Goal: Task Accomplishment & Management: Manage account settings

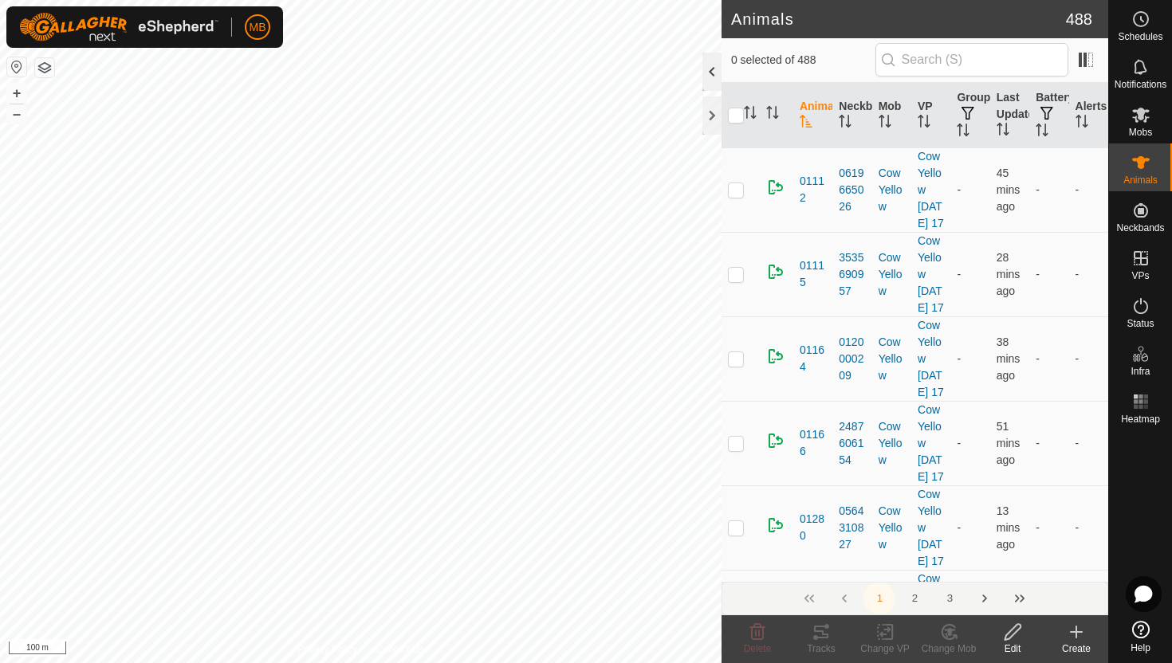
click at [712, 74] on div at bounding box center [711, 72] width 19 height 38
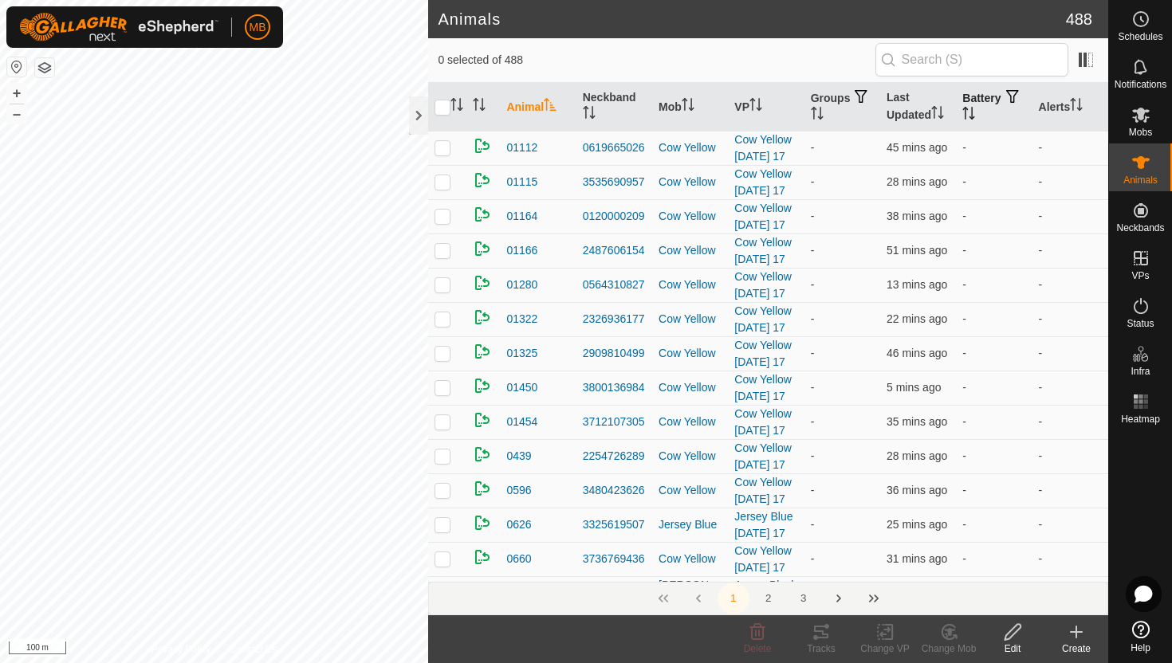
click at [966, 111] on icon "Activate to sort" at bounding box center [966, 113] width 2 height 13
click at [975, 111] on icon "Activate to sort" at bounding box center [969, 113] width 12 height 13
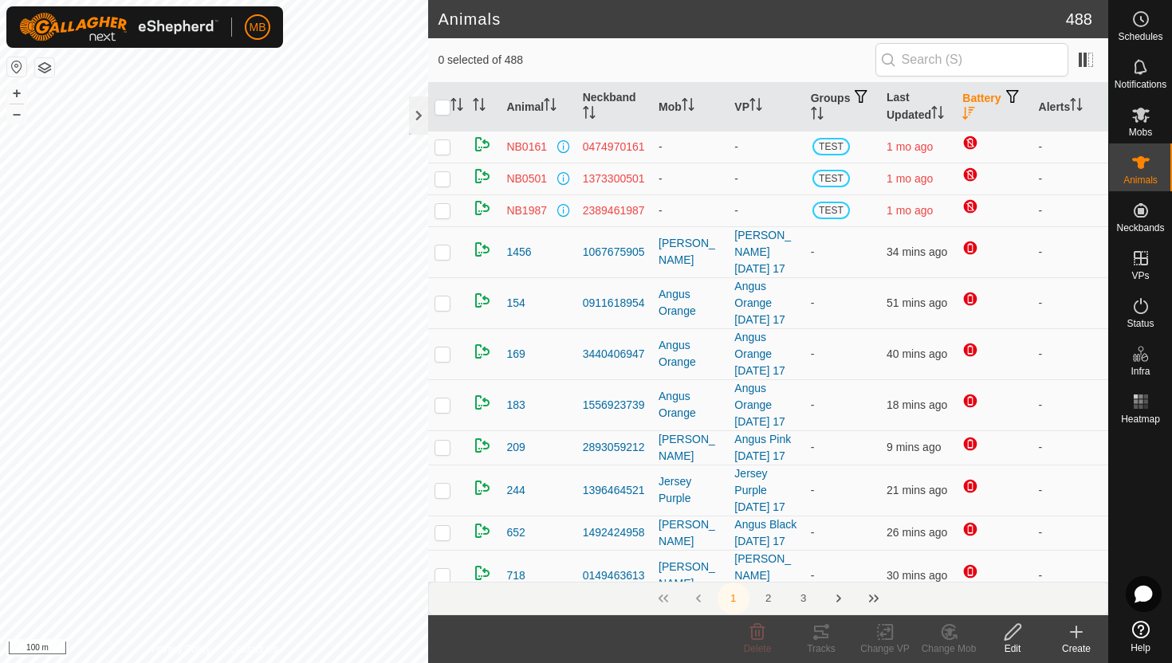
click at [1001, 105] on button "button" at bounding box center [1012, 97] width 22 height 16
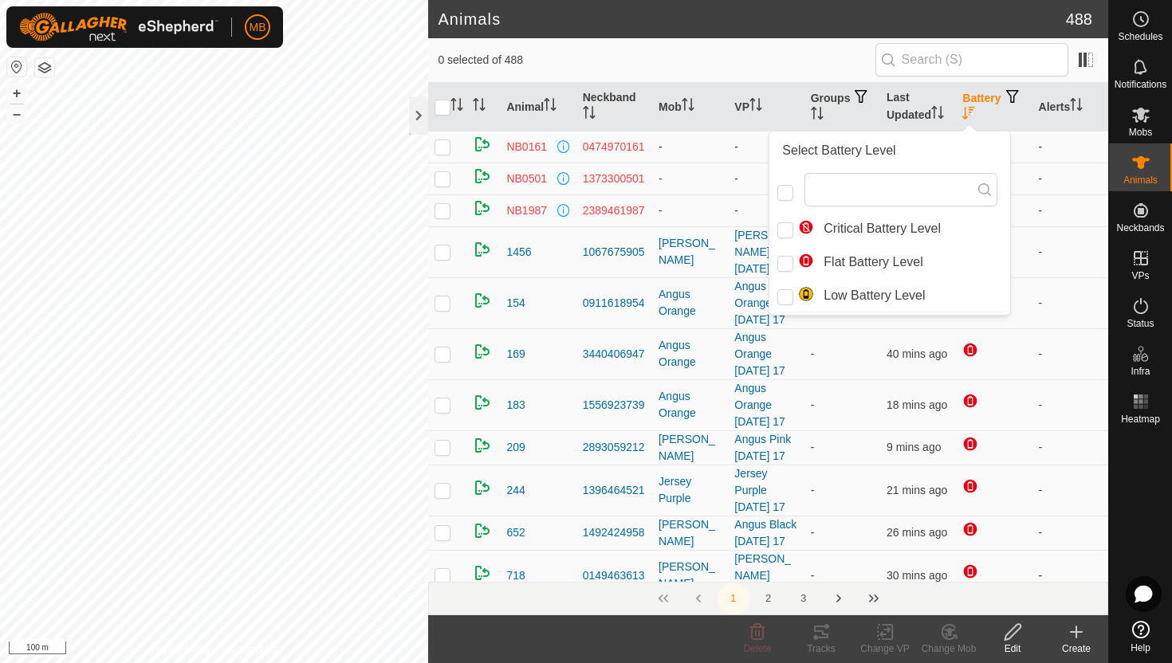
click at [1012, 143] on td at bounding box center [994, 147] width 76 height 32
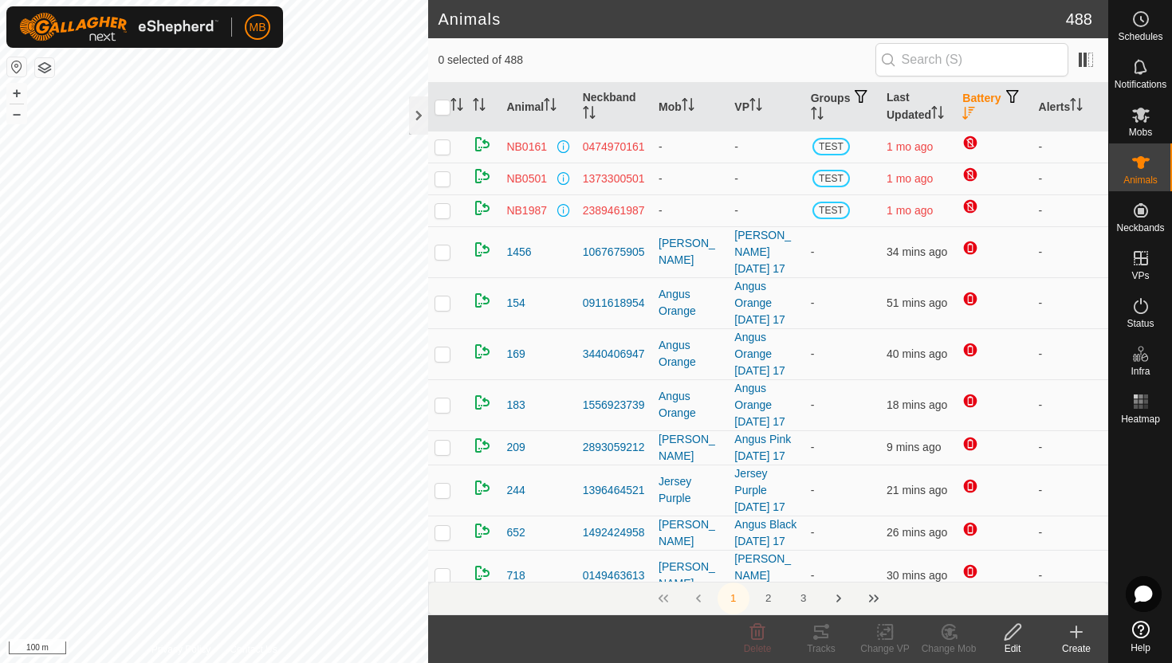
click at [975, 110] on icon "Activate to sort" at bounding box center [968, 113] width 13 height 13
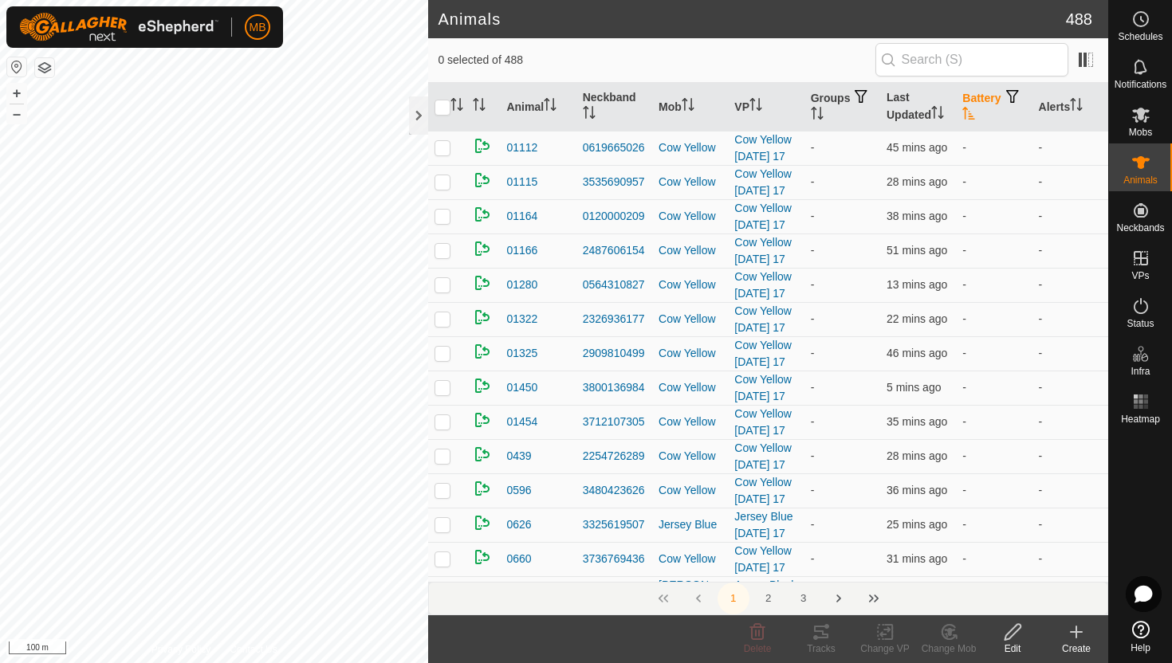
click at [975, 110] on icon "Activate to sort" at bounding box center [968, 113] width 13 height 13
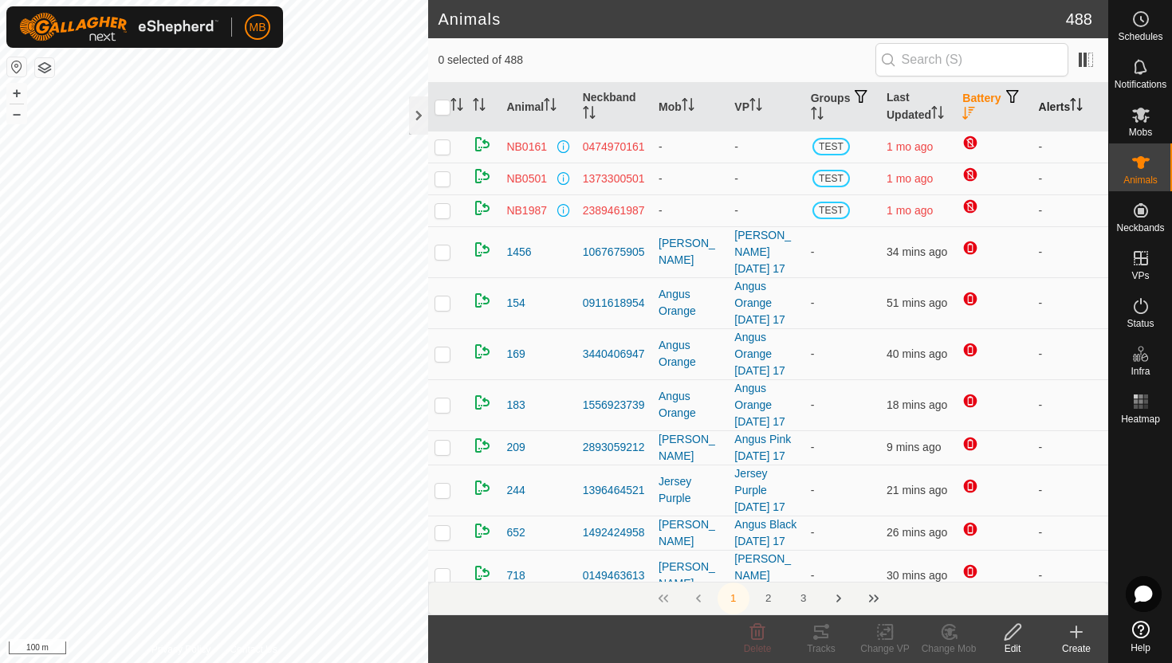
click at [1082, 100] on icon "Activate to sort" at bounding box center [1076, 104] width 13 height 13
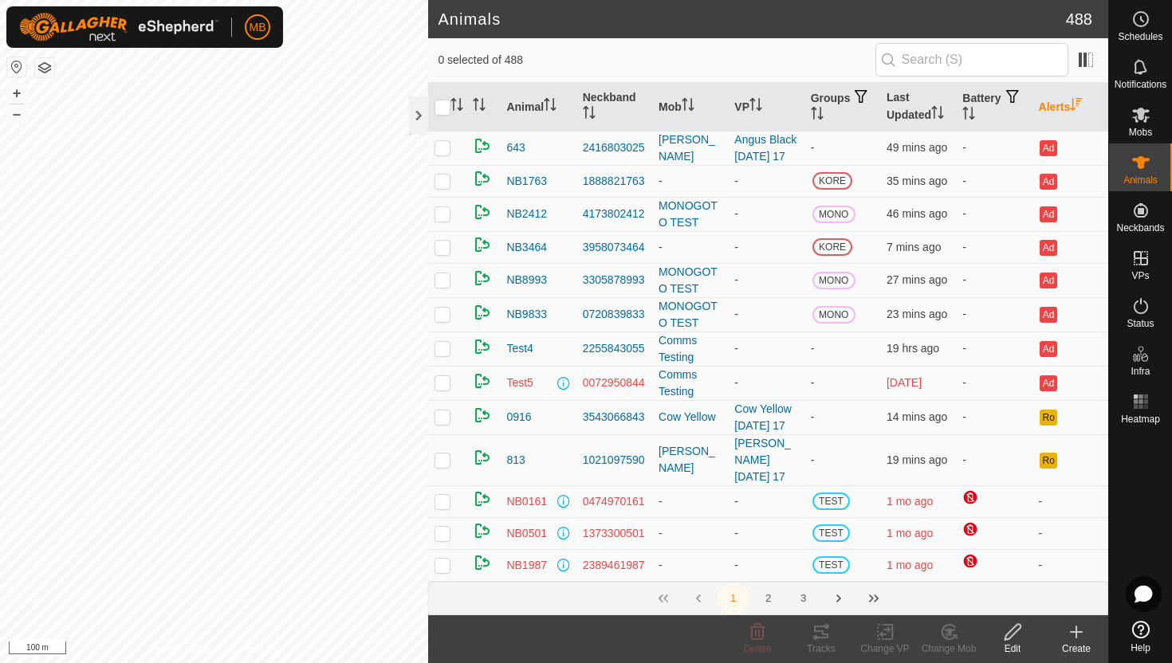
click at [975, 111] on icon "Activate to sort" at bounding box center [968, 113] width 13 height 13
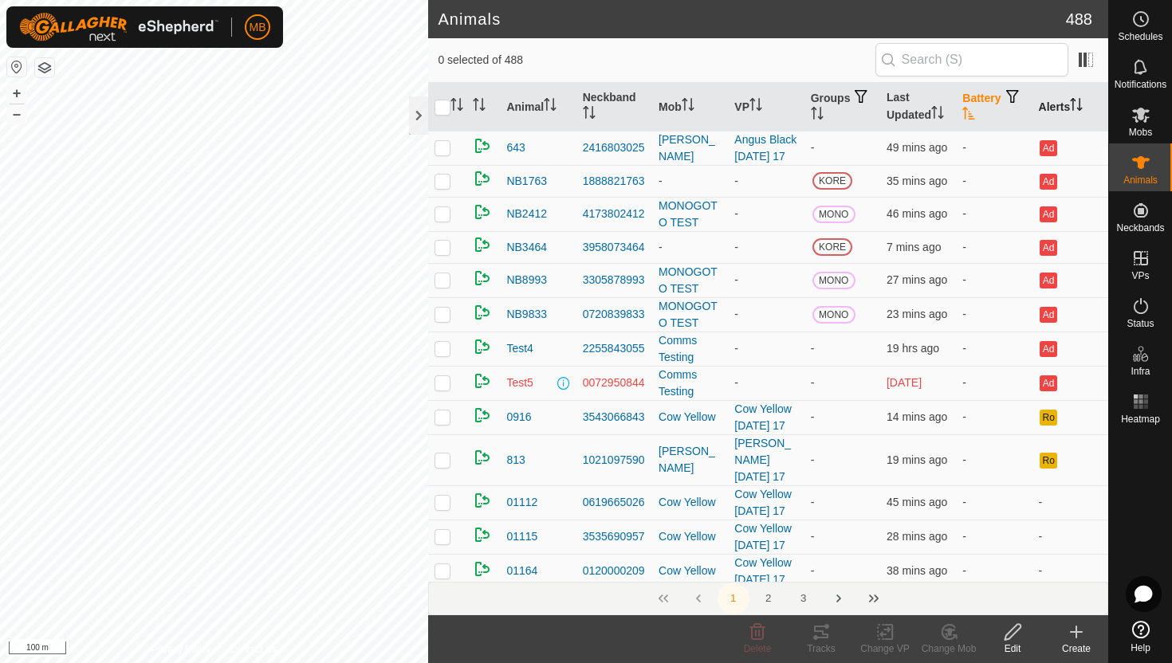
click at [975, 111] on icon "Activate to sort" at bounding box center [968, 113] width 13 height 13
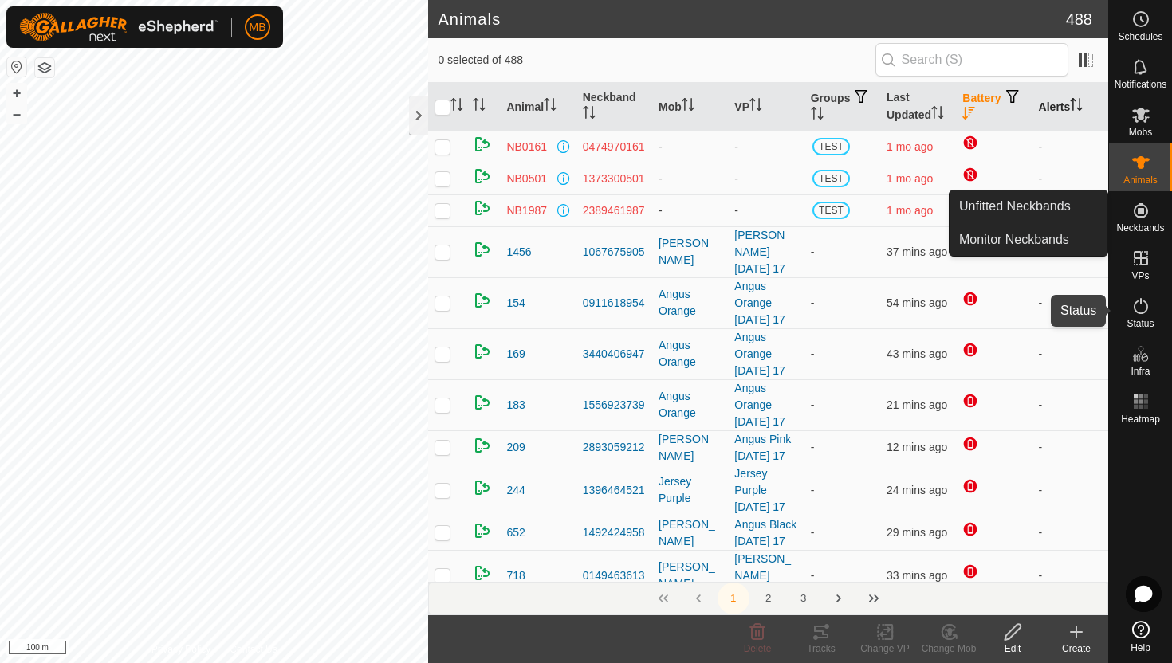
click at [1140, 302] on icon at bounding box center [1141, 306] width 14 height 16
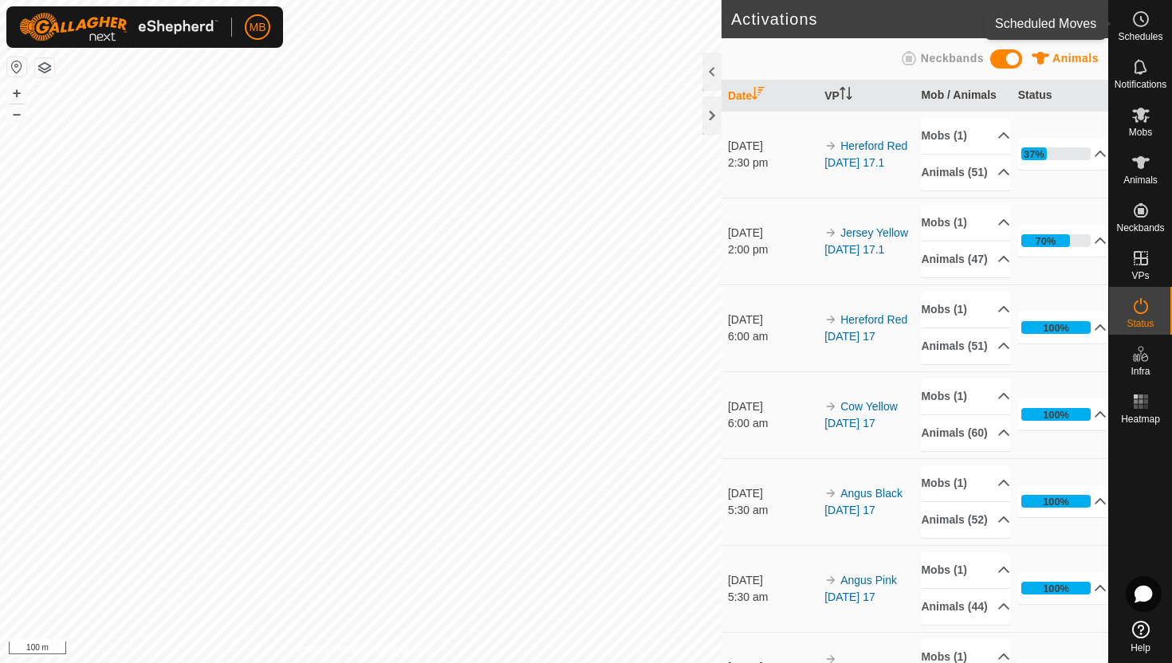
click at [1142, 23] on icon at bounding box center [1140, 19] width 19 height 19
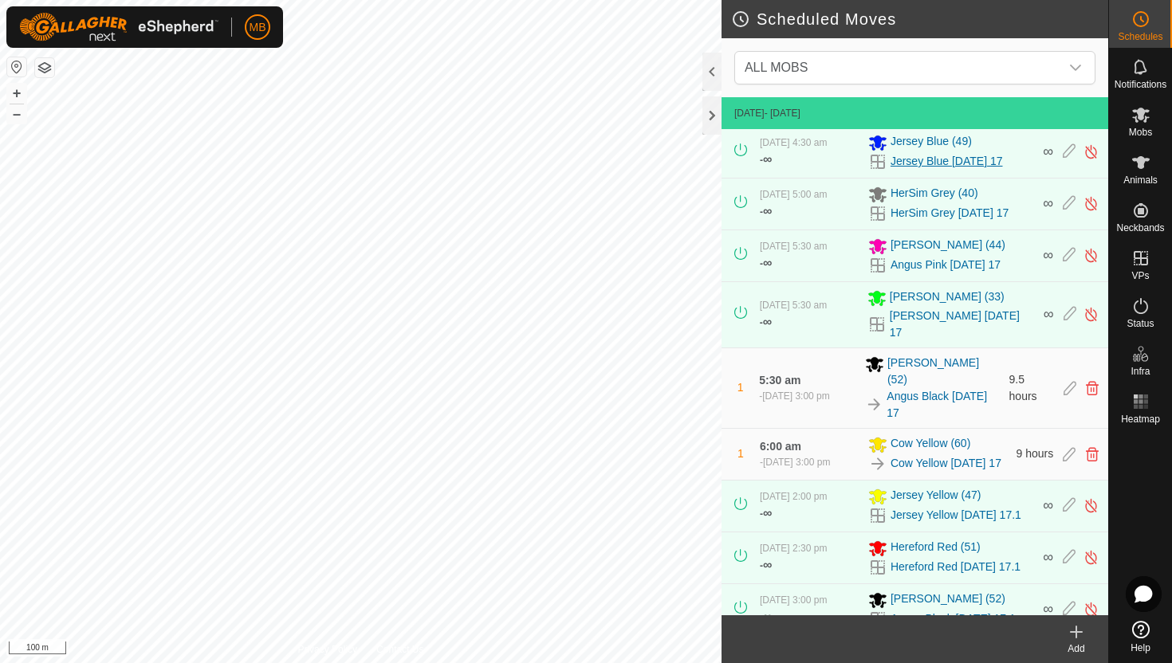
scroll to position [157, 0]
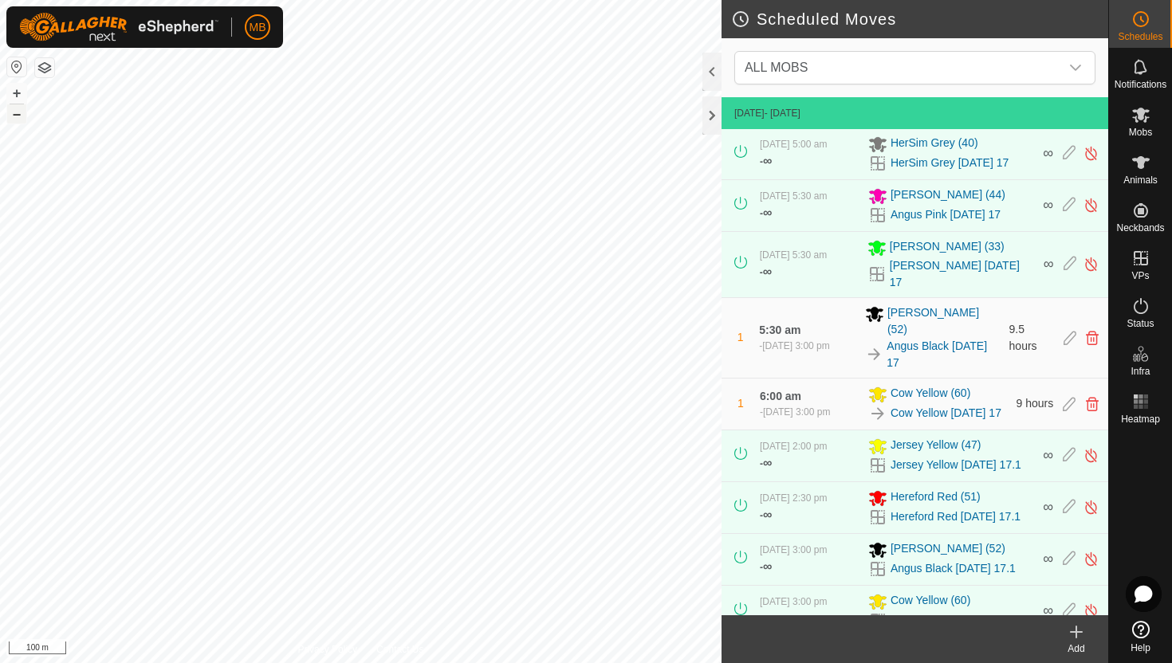
click at [15, 118] on button "–" at bounding box center [16, 113] width 19 height 19
click at [14, 85] on button "+" at bounding box center [16, 93] width 19 height 19
click at [17, 92] on button "+" at bounding box center [16, 93] width 19 height 19
click at [13, 116] on button "–" at bounding box center [16, 113] width 19 height 19
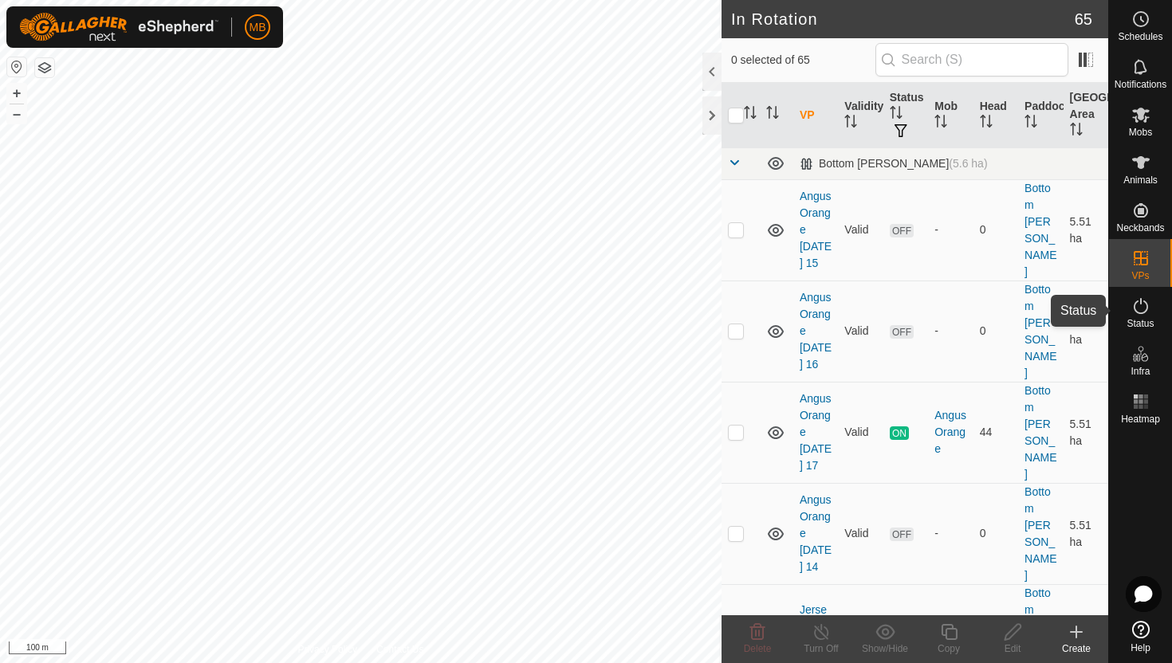
click at [1142, 306] on icon at bounding box center [1140, 306] width 19 height 19
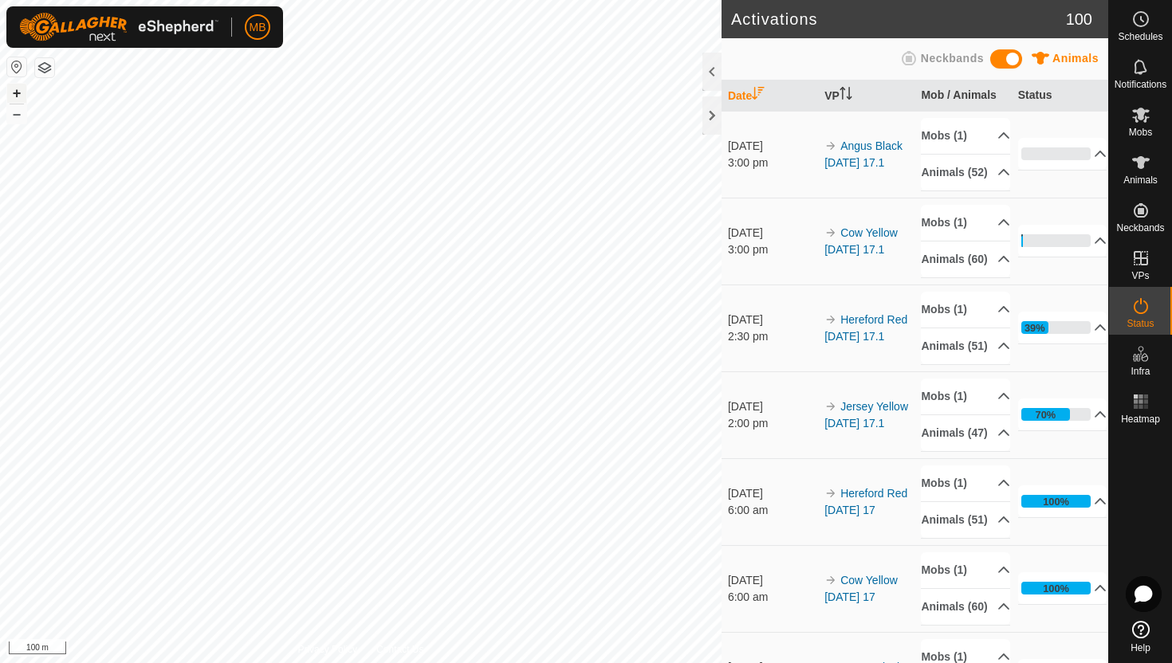
click at [17, 87] on button "+" at bounding box center [16, 93] width 19 height 19
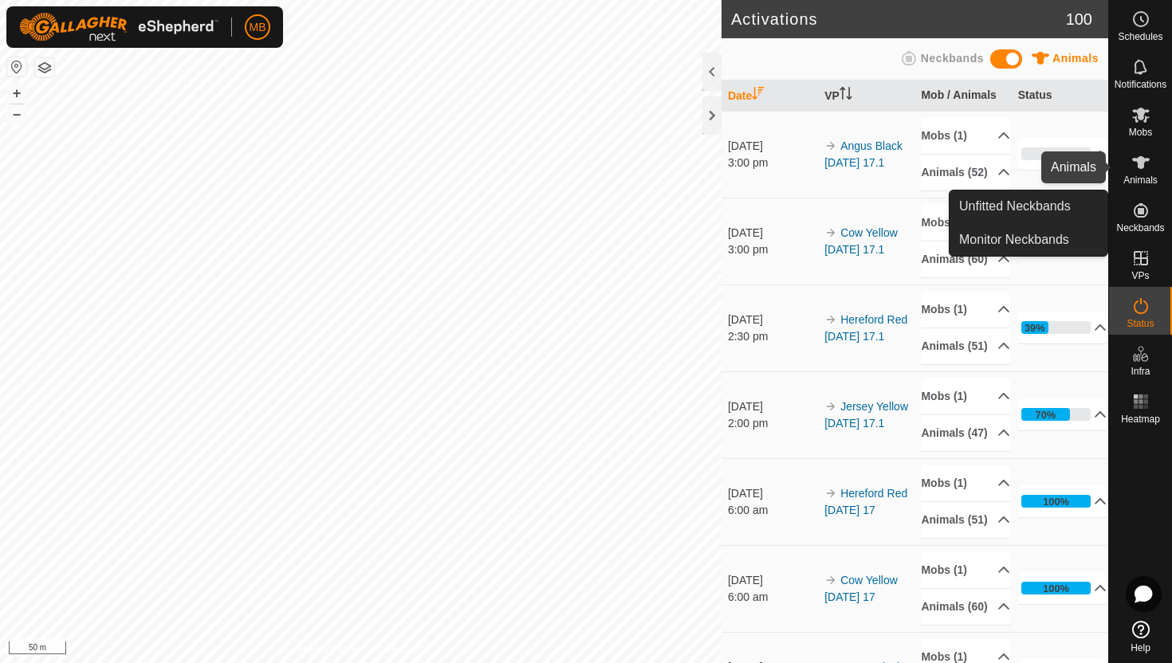
click at [1145, 164] on icon at bounding box center [1140, 162] width 19 height 19
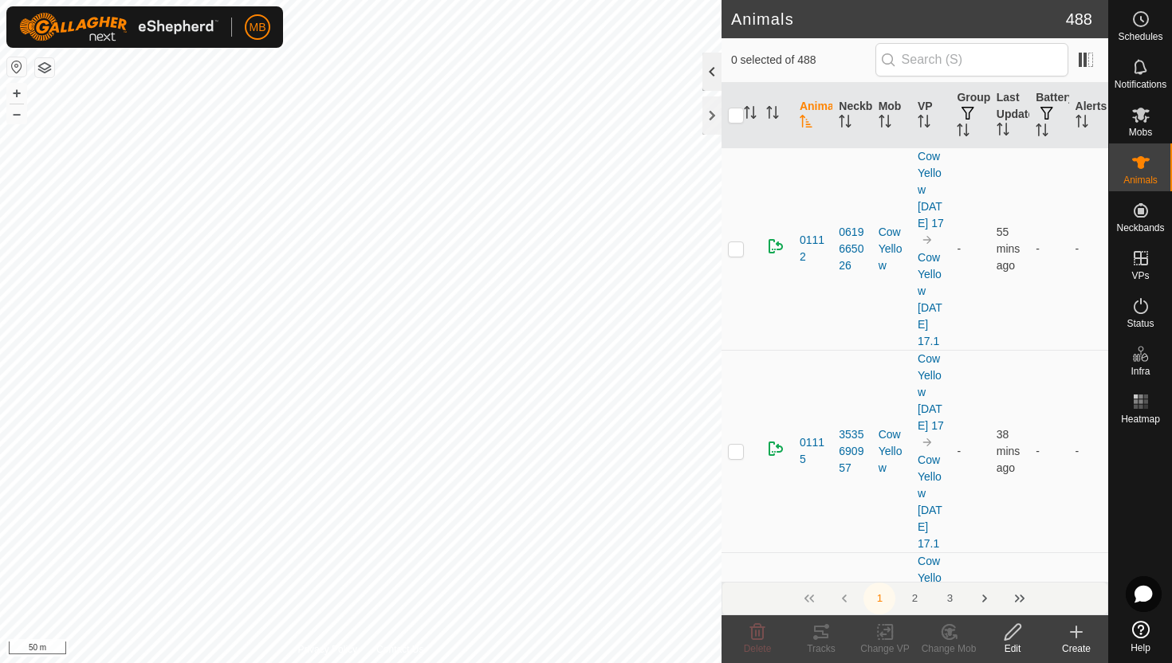
click at [705, 67] on div at bounding box center [711, 72] width 19 height 38
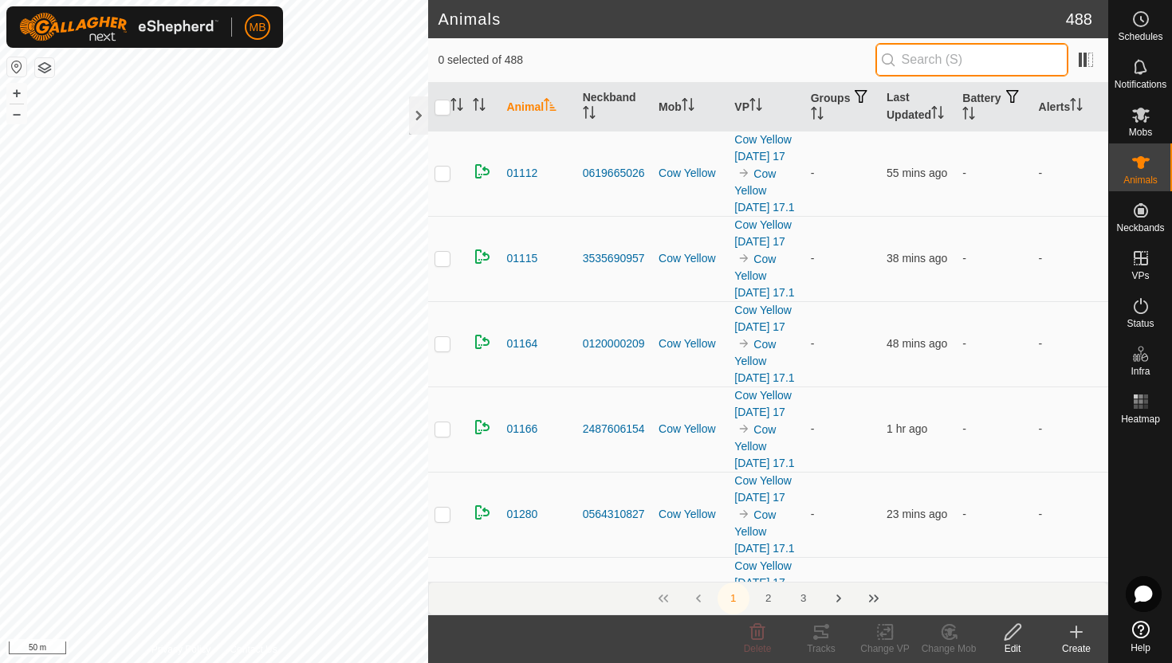
click at [935, 61] on input "text" at bounding box center [971, 59] width 193 height 33
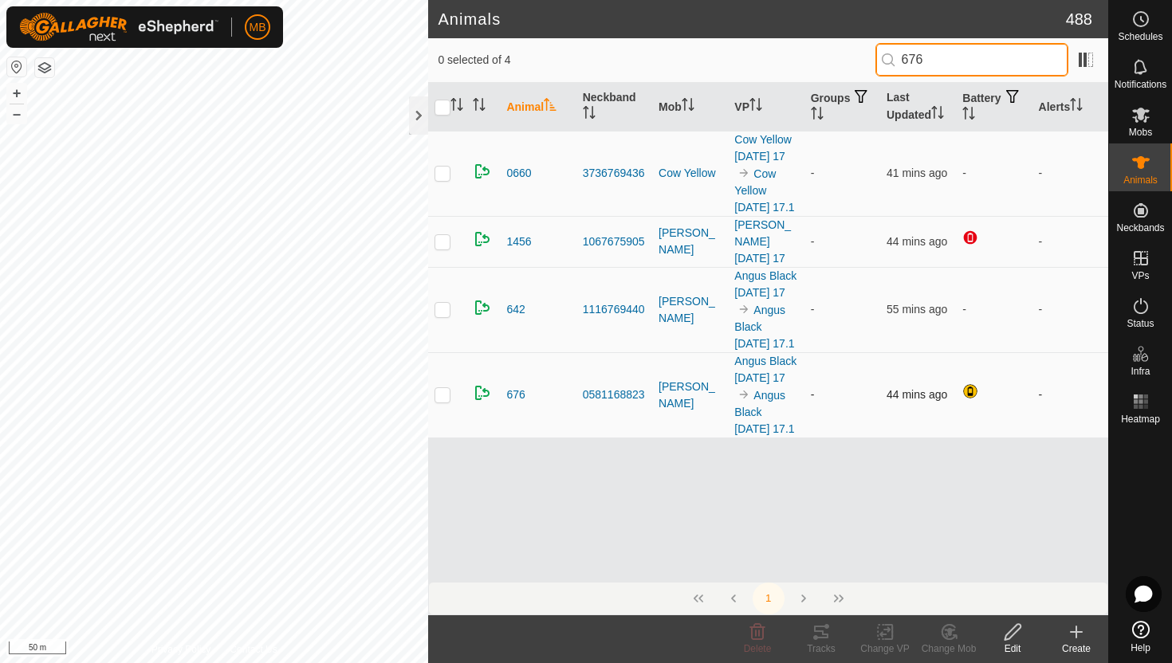
type input "676"
click at [445, 394] on p-checkbox at bounding box center [442, 394] width 16 height 13
checkbox input "true"
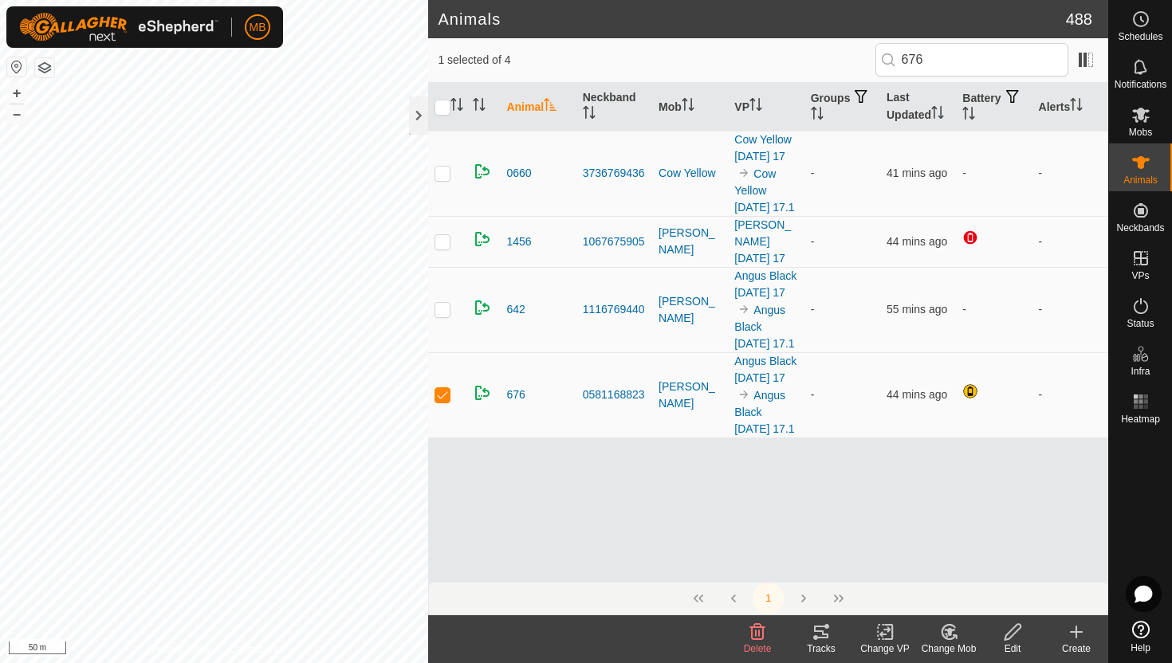
click at [1009, 633] on icon at bounding box center [1013, 632] width 20 height 19
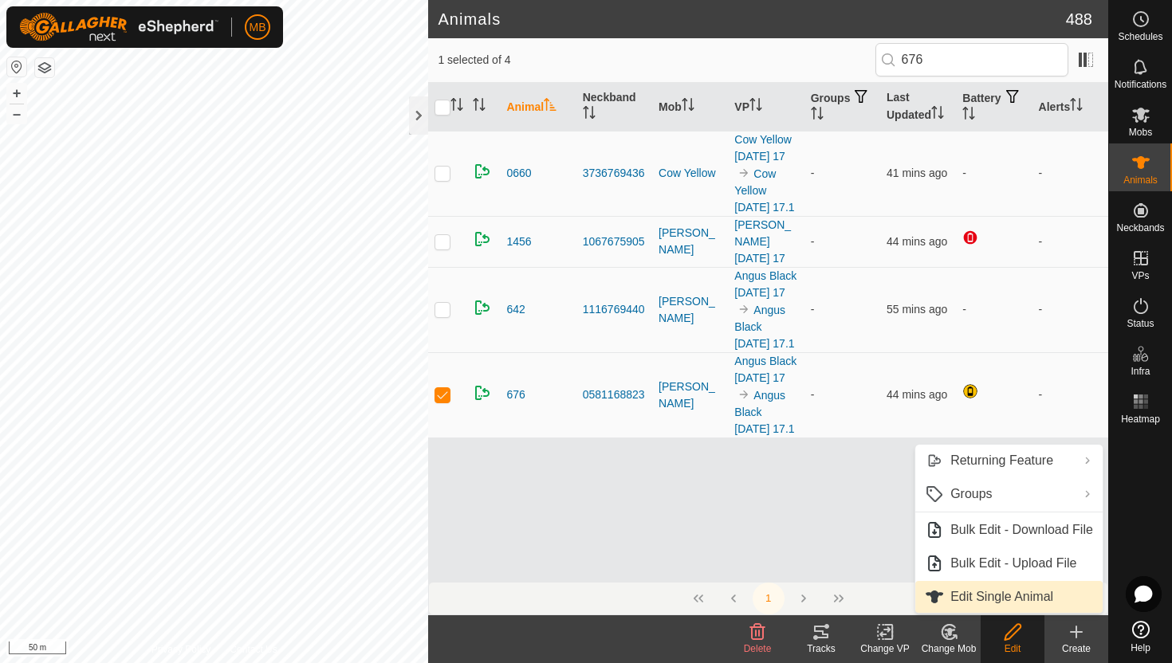
click at [1003, 595] on link "Edit Single Animal" at bounding box center [1008, 597] width 187 height 32
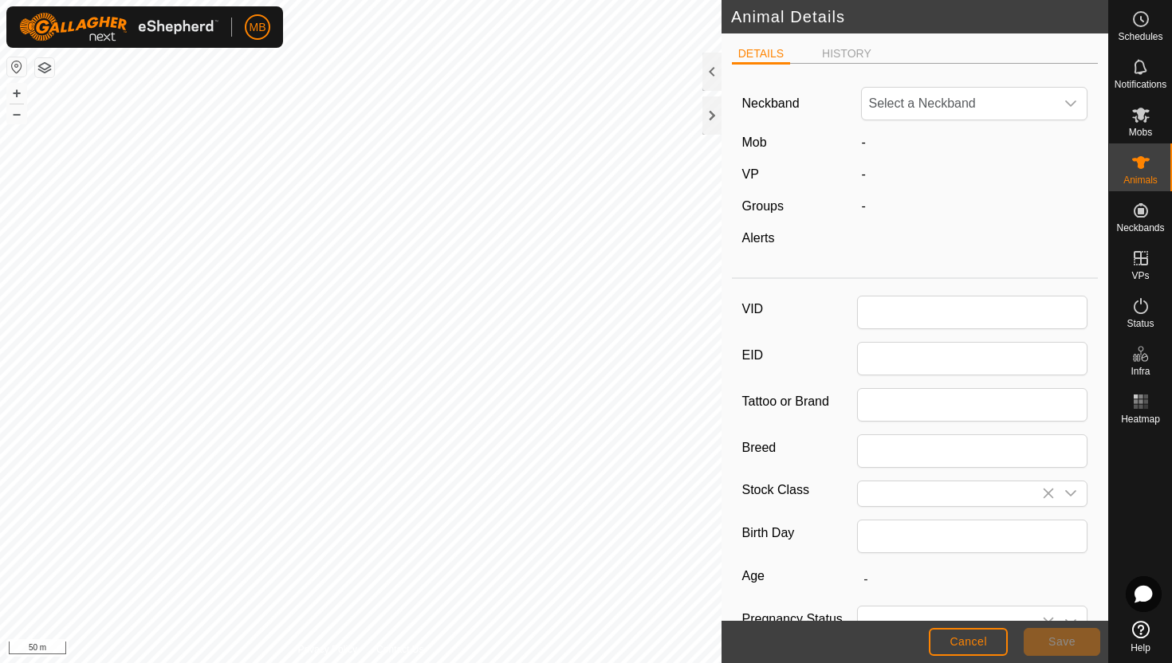
type input "676"
type input "443"
type input "08 Jun, 2025"
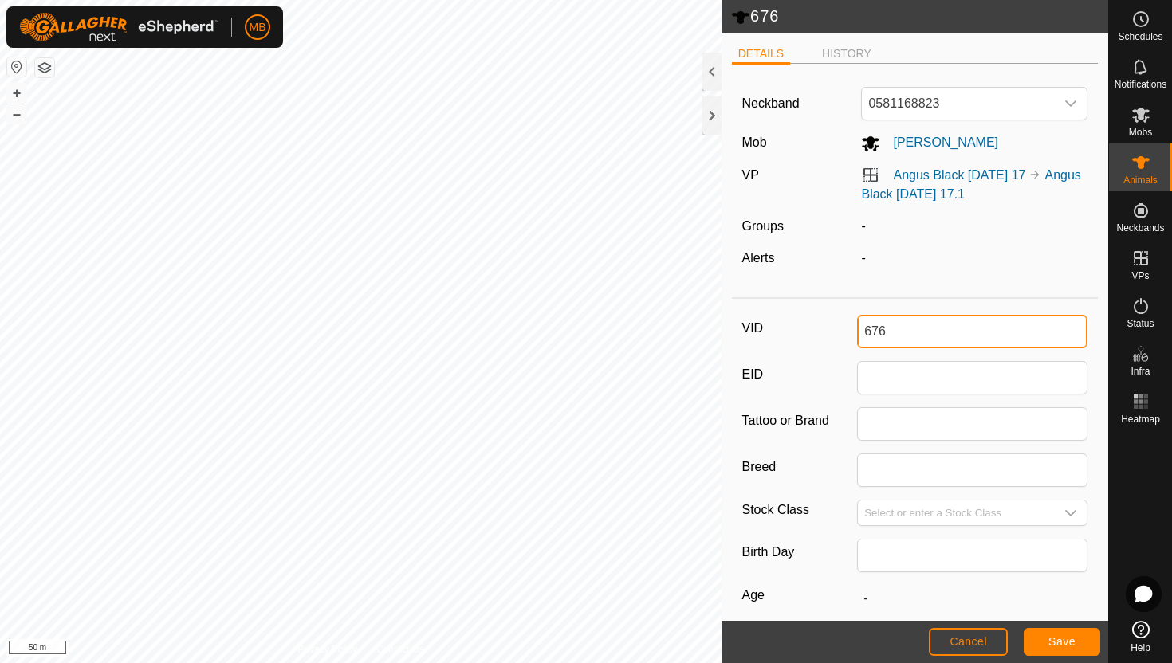
click at [1001, 330] on input "676" at bounding box center [972, 331] width 230 height 33
type input "0653"
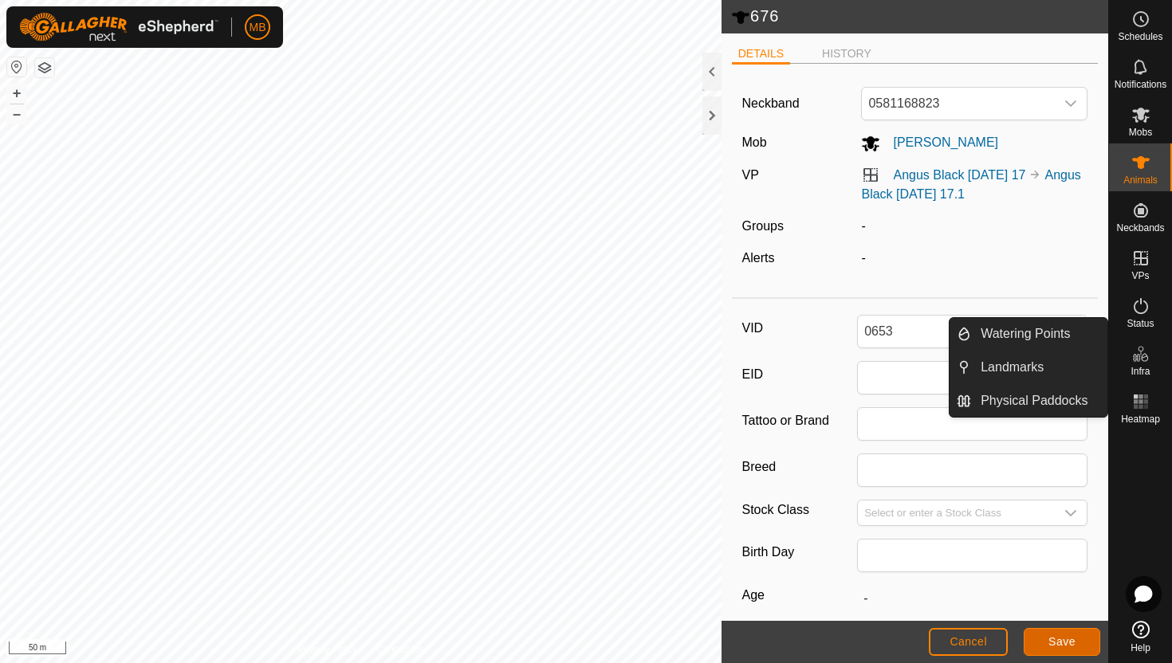
click at [1067, 644] on span "Save" at bounding box center [1061, 641] width 27 height 13
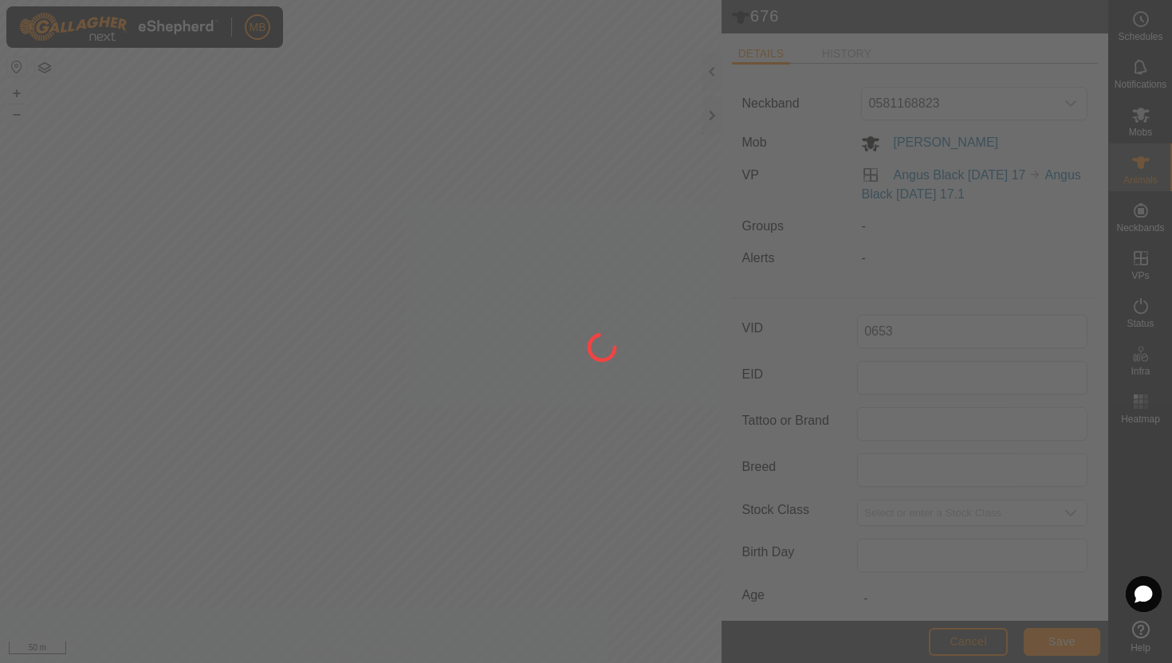
type input "-"
type input "443 kg"
type input "-"
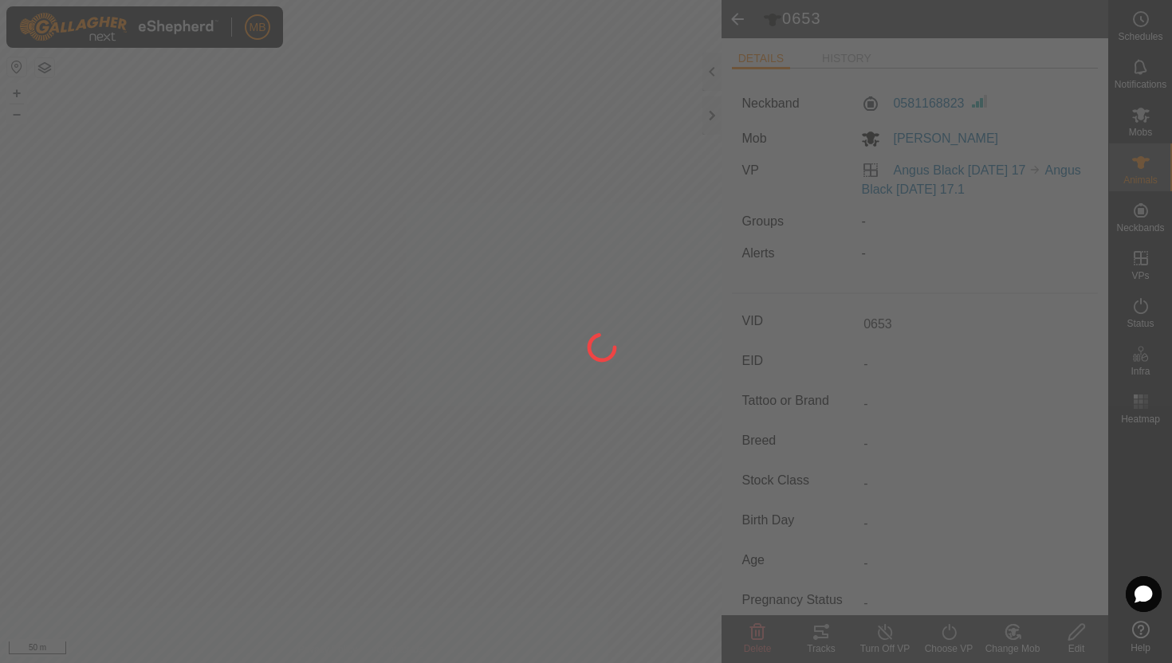
type input "676"
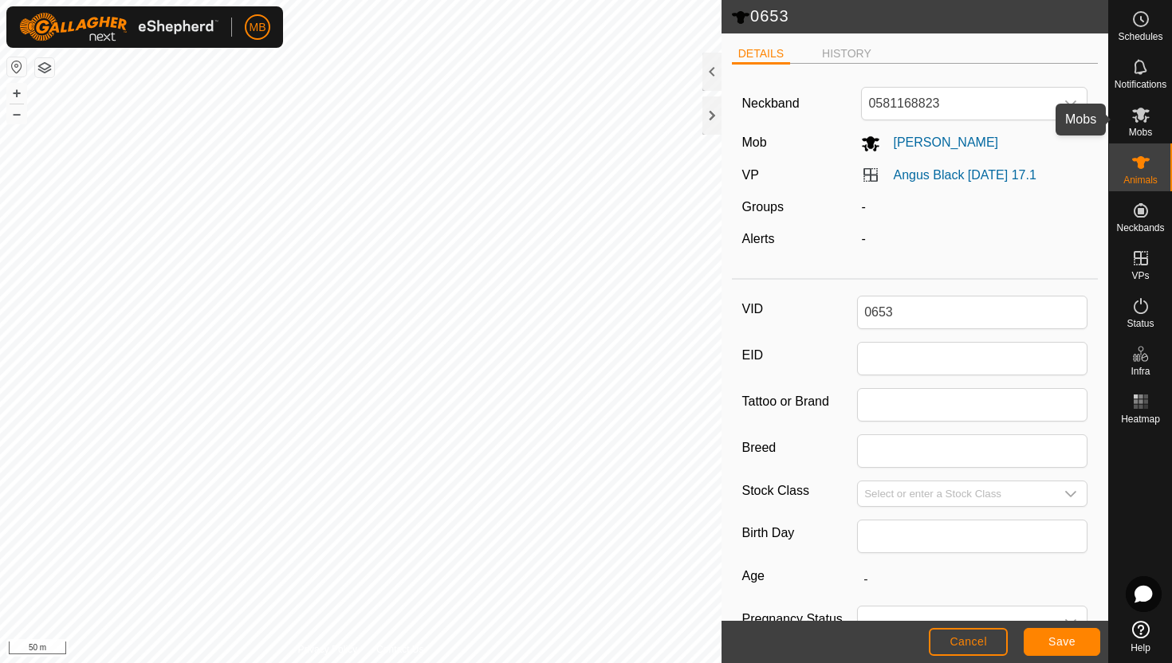
click at [1143, 111] on icon at bounding box center [1141, 115] width 18 height 15
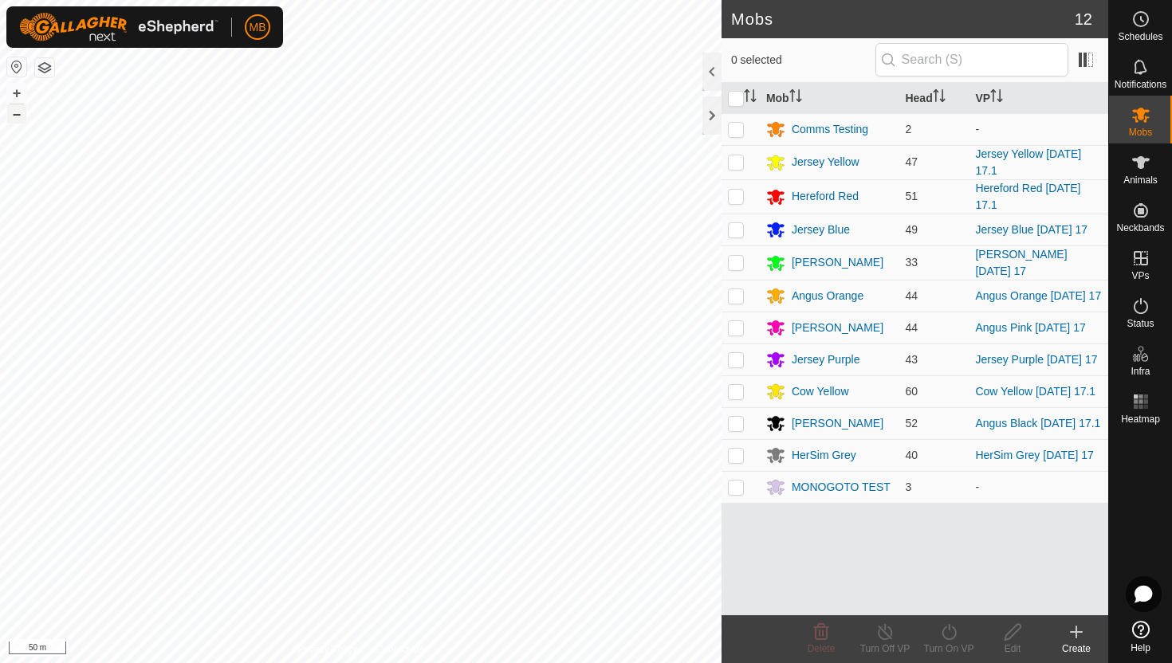
click at [14, 119] on button "–" at bounding box center [16, 113] width 19 height 19
click at [18, 116] on button "–" at bounding box center [16, 113] width 19 height 19
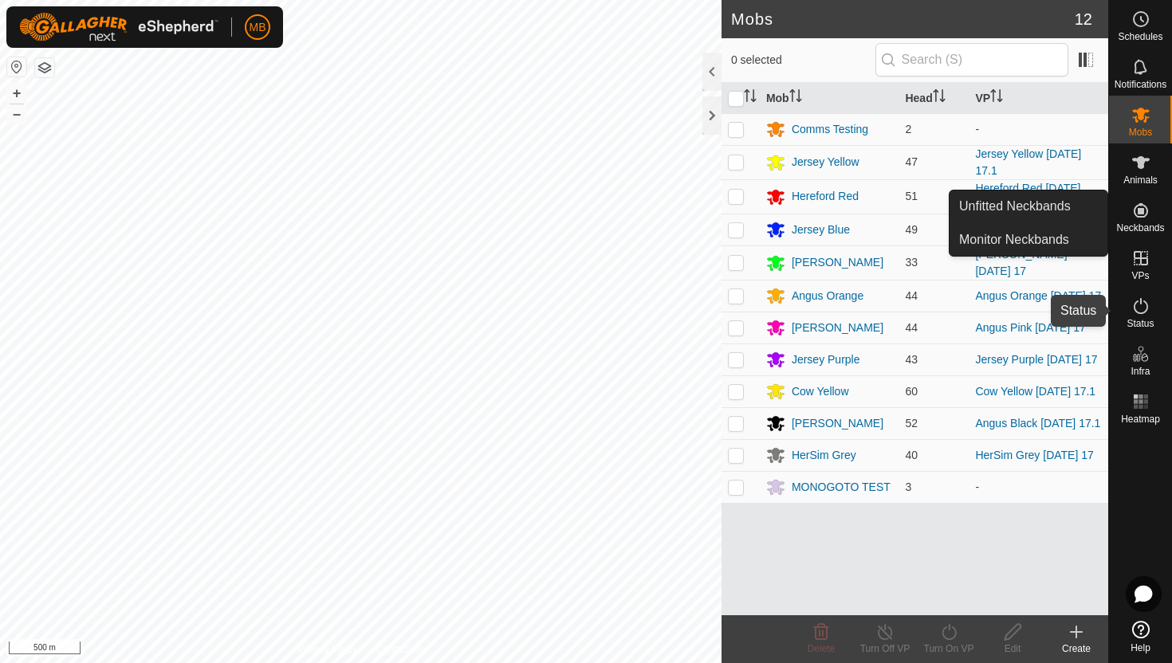
click at [1142, 306] on icon at bounding box center [1140, 306] width 19 height 19
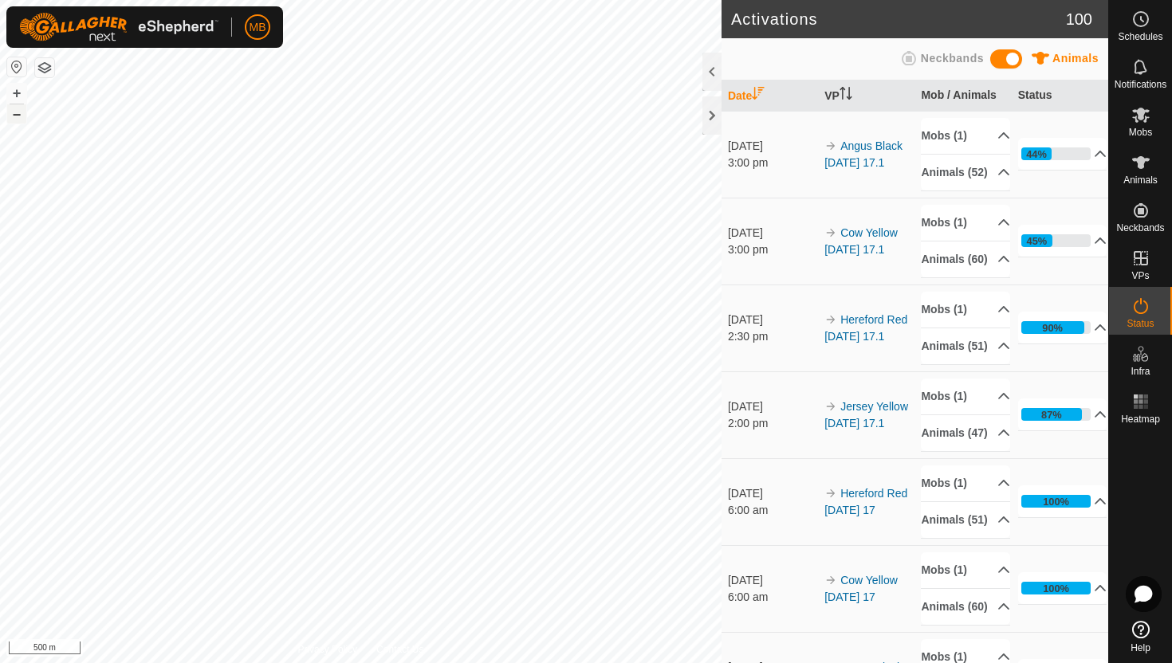
click at [17, 115] on button "–" at bounding box center [16, 113] width 19 height 19
click at [18, 92] on button "+" at bounding box center [16, 93] width 19 height 19
click at [14, 97] on button "+" at bounding box center [16, 93] width 19 height 19
click at [18, 89] on button "+" at bounding box center [16, 93] width 19 height 19
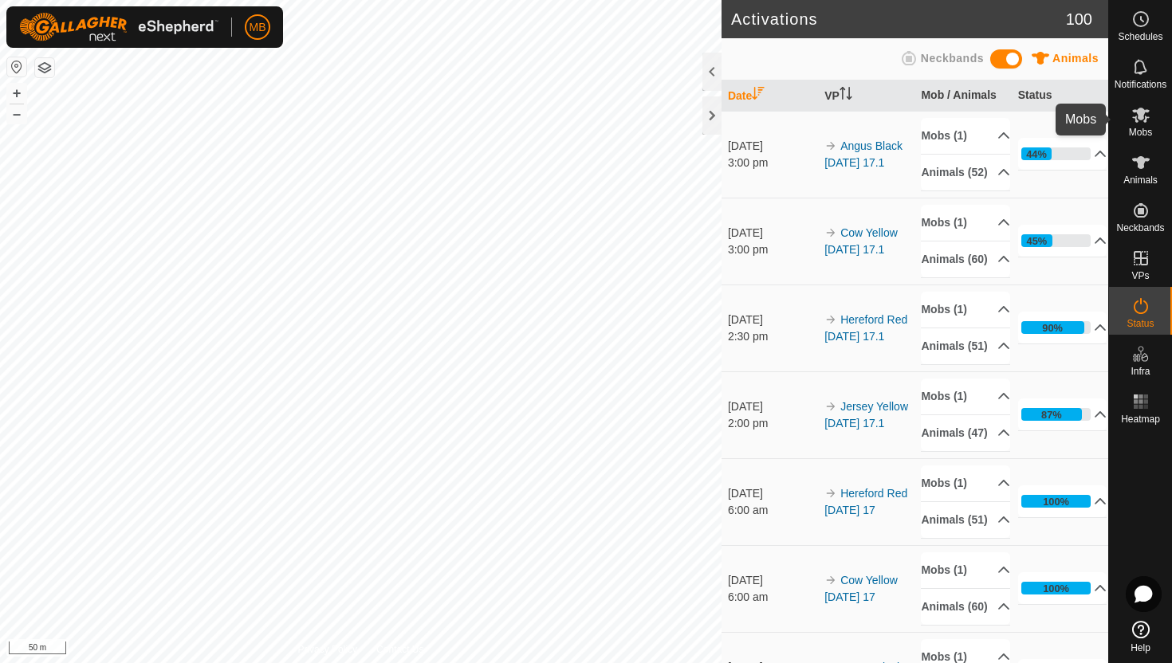
click at [1143, 121] on icon at bounding box center [1141, 115] width 18 height 15
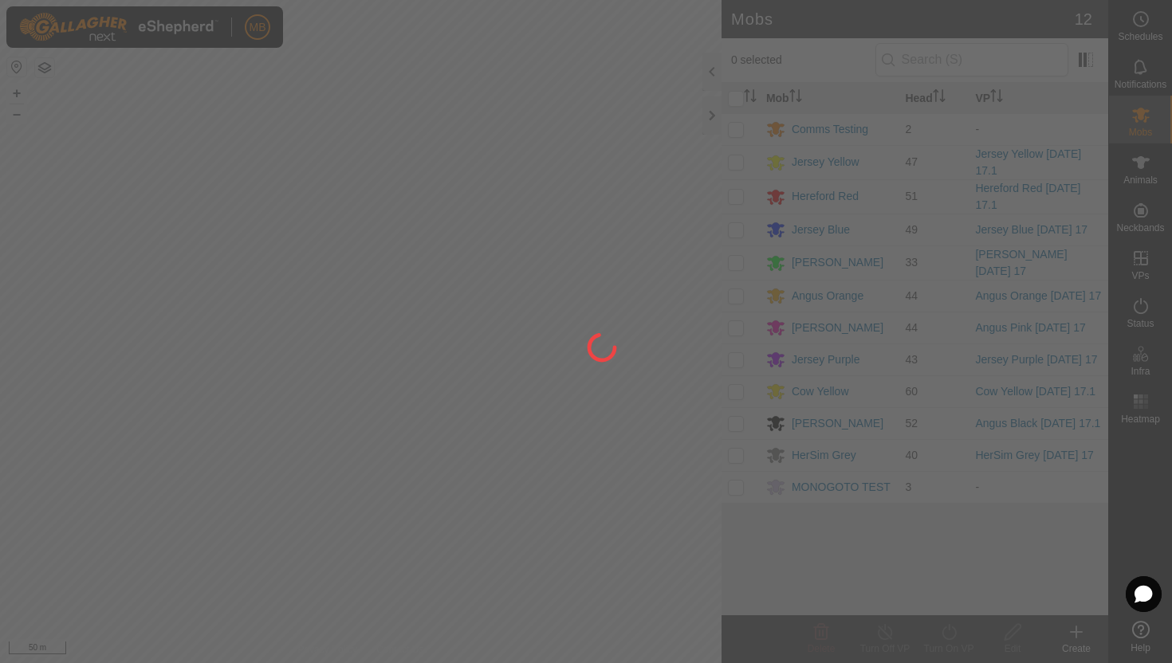
click at [1142, 258] on div at bounding box center [586, 331] width 1172 height 663
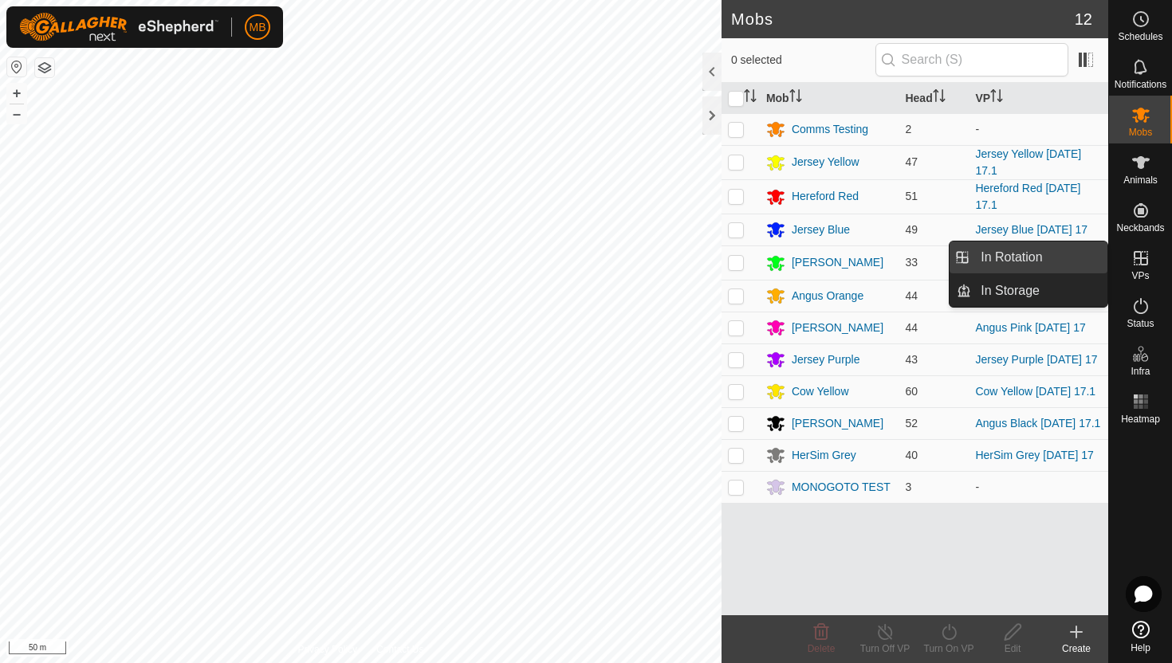
click at [1074, 264] on link "In Rotation" at bounding box center [1039, 258] width 136 height 32
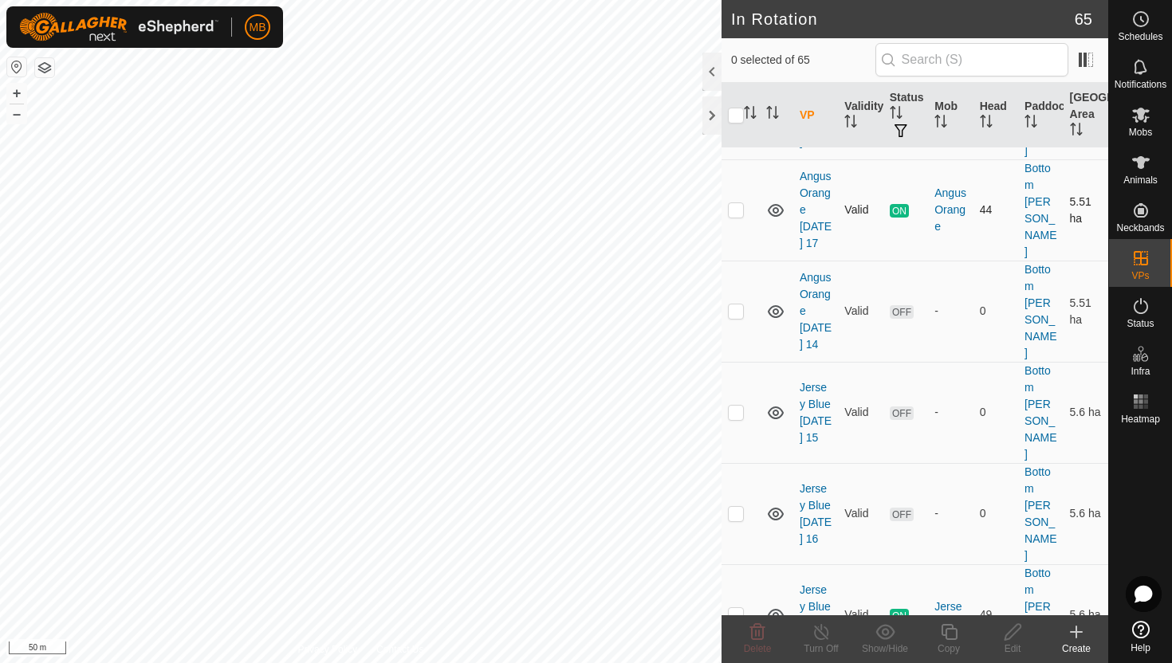
scroll to position [247, 0]
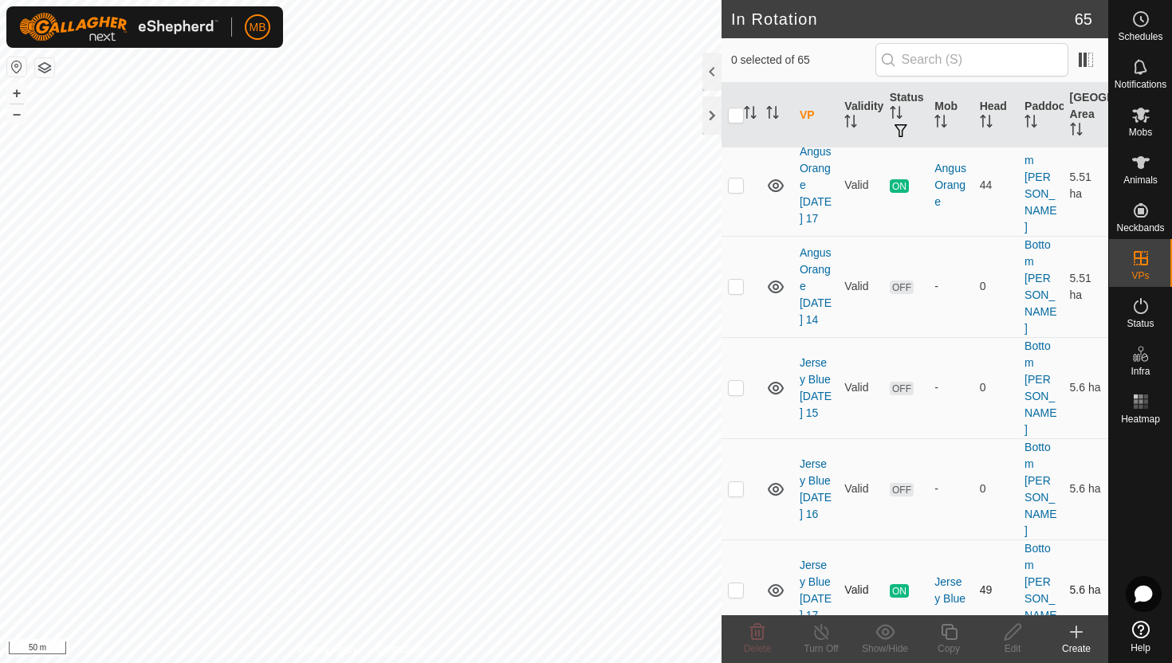
click at [738, 584] on p-checkbox at bounding box center [736, 590] width 16 height 13
checkbox input "true"
click at [947, 628] on icon at bounding box center [949, 632] width 16 height 16
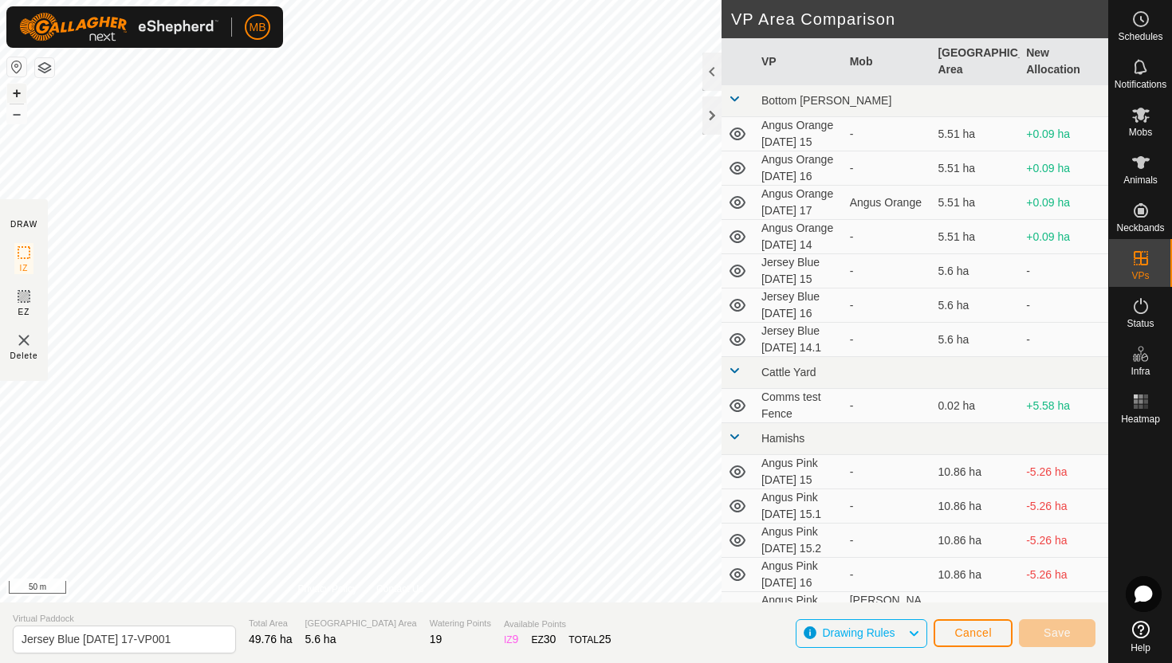
click at [18, 94] on button "+" at bounding box center [16, 93] width 19 height 19
click at [15, 92] on button "+" at bounding box center [16, 93] width 19 height 19
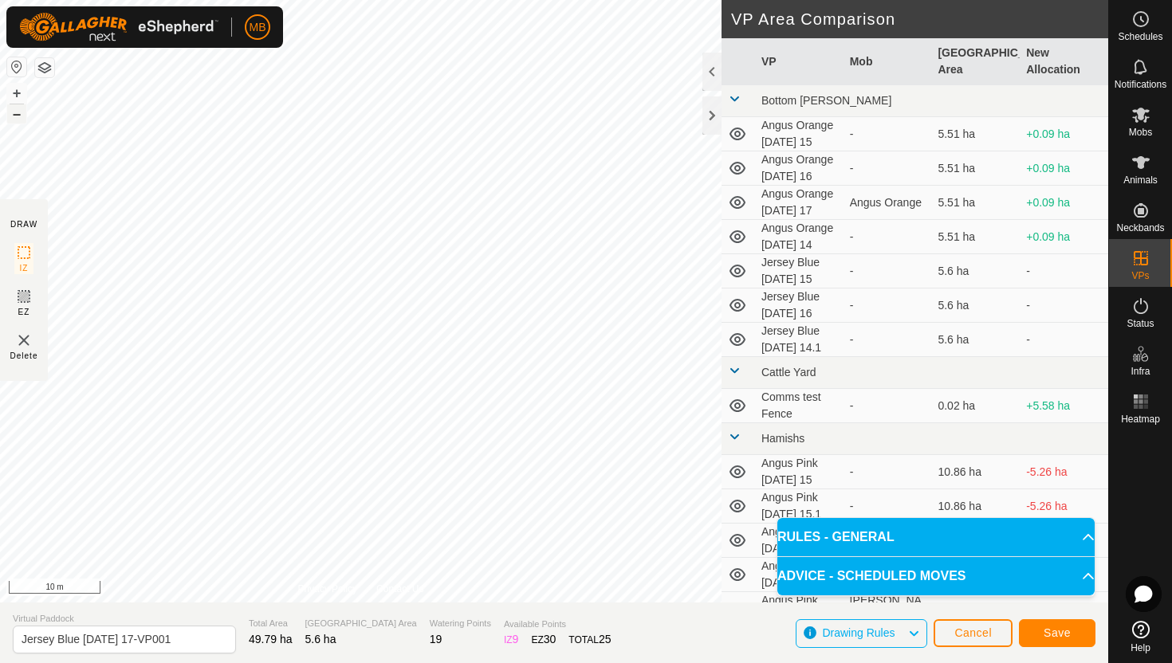
click at [18, 120] on button "–" at bounding box center [16, 113] width 19 height 19
click at [13, 96] on button "+" at bounding box center [16, 93] width 19 height 19
click at [15, 115] on button "–" at bounding box center [16, 113] width 19 height 19
click at [19, 112] on button "–" at bounding box center [16, 113] width 19 height 19
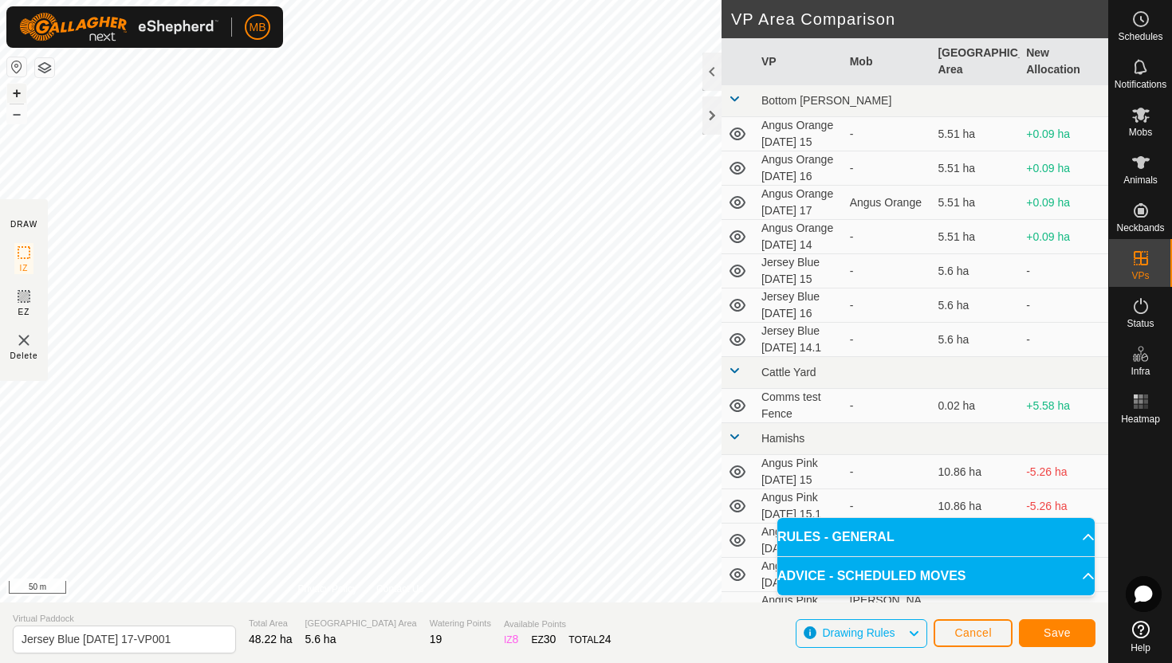
click at [21, 94] on button "+" at bounding box center [16, 93] width 19 height 19
click at [18, 90] on button "+" at bounding box center [16, 93] width 19 height 19
click at [12, 116] on button "–" at bounding box center [16, 113] width 19 height 19
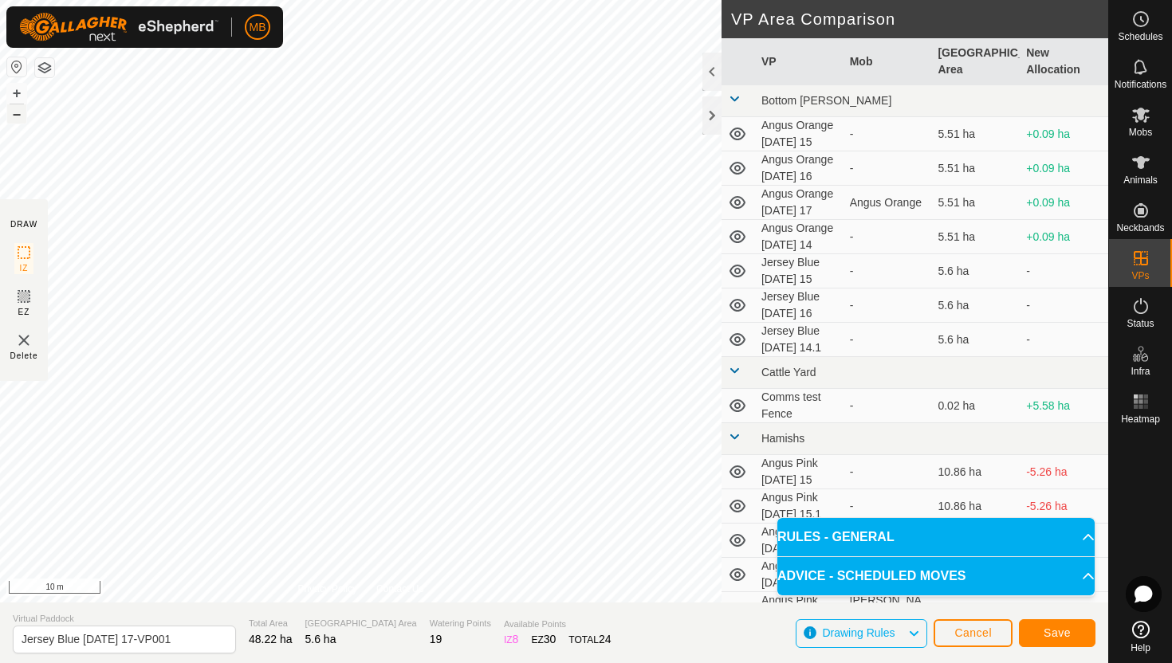
click at [12, 116] on button "–" at bounding box center [16, 113] width 19 height 19
click at [18, 119] on button "–" at bounding box center [16, 113] width 19 height 19
click at [19, 115] on button "–" at bounding box center [16, 113] width 19 height 19
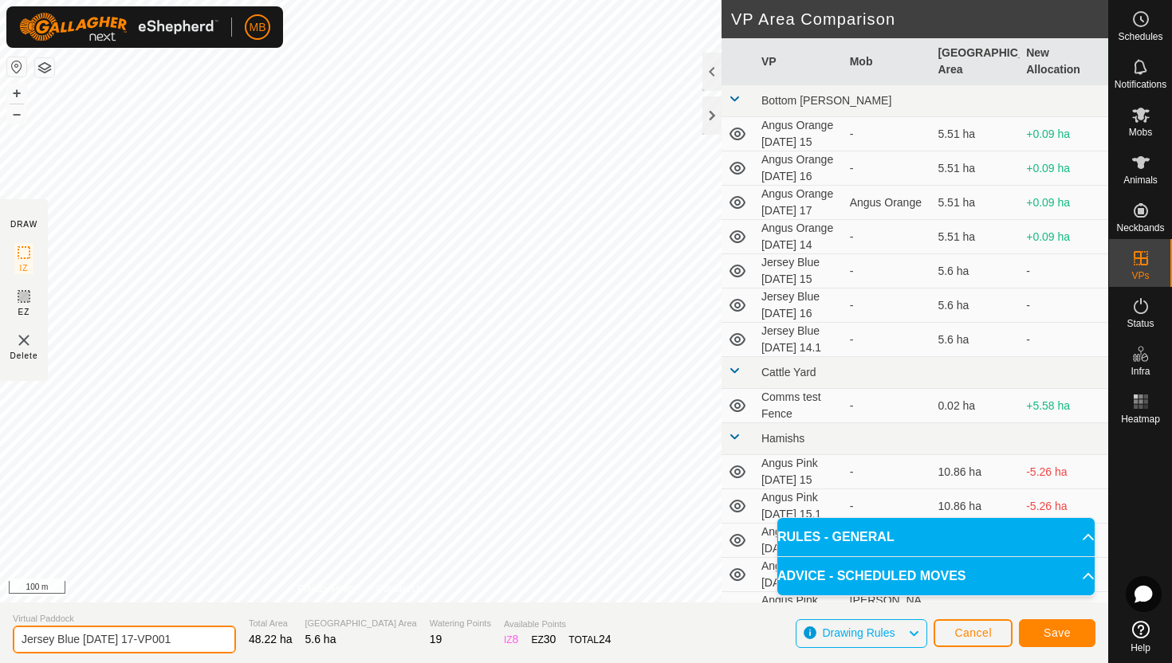
click at [187, 640] on input "Jersey Blue Sunday 17-VP001" at bounding box center [124, 640] width 223 height 28
type input "Jersey Blue [DATE] 18"
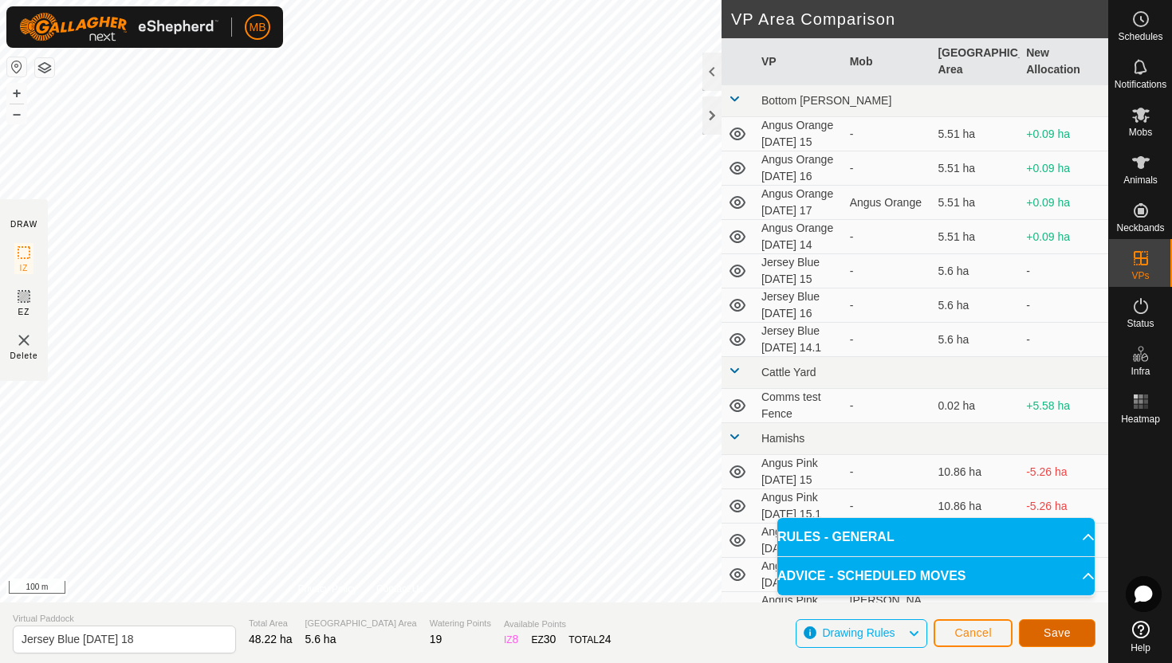
click at [1059, 628] on span "Save" at bounding box center [1056, 633] width 27 height 13
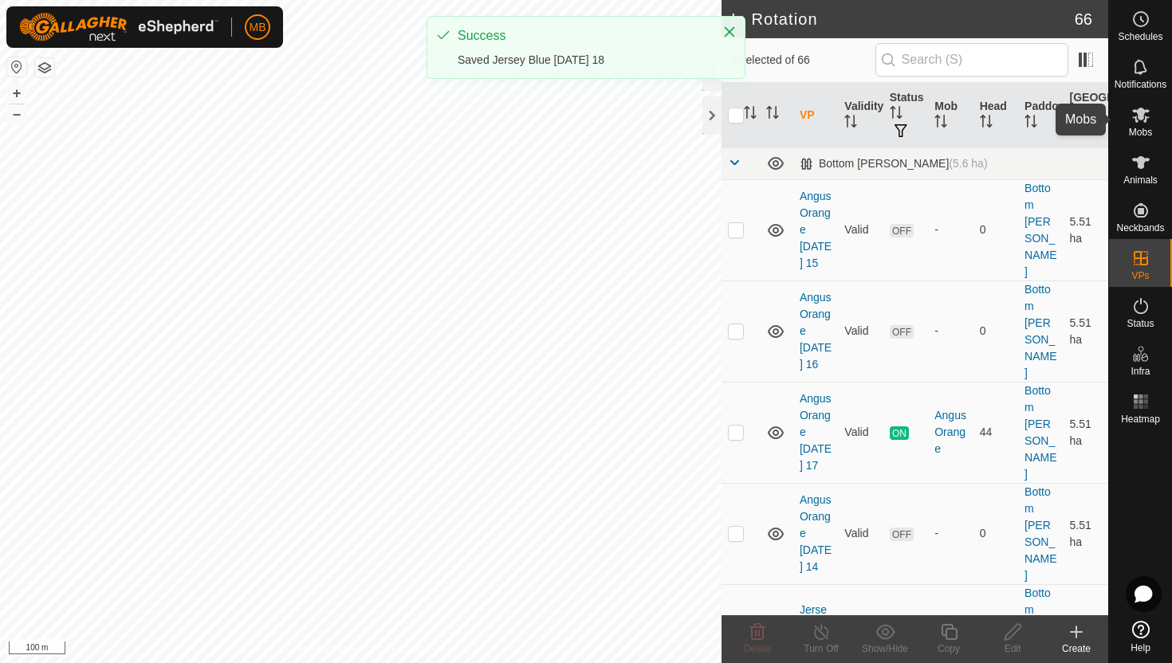
click at [1136, 121] on icon at bounding box center [1141, 115] width 18 height 15
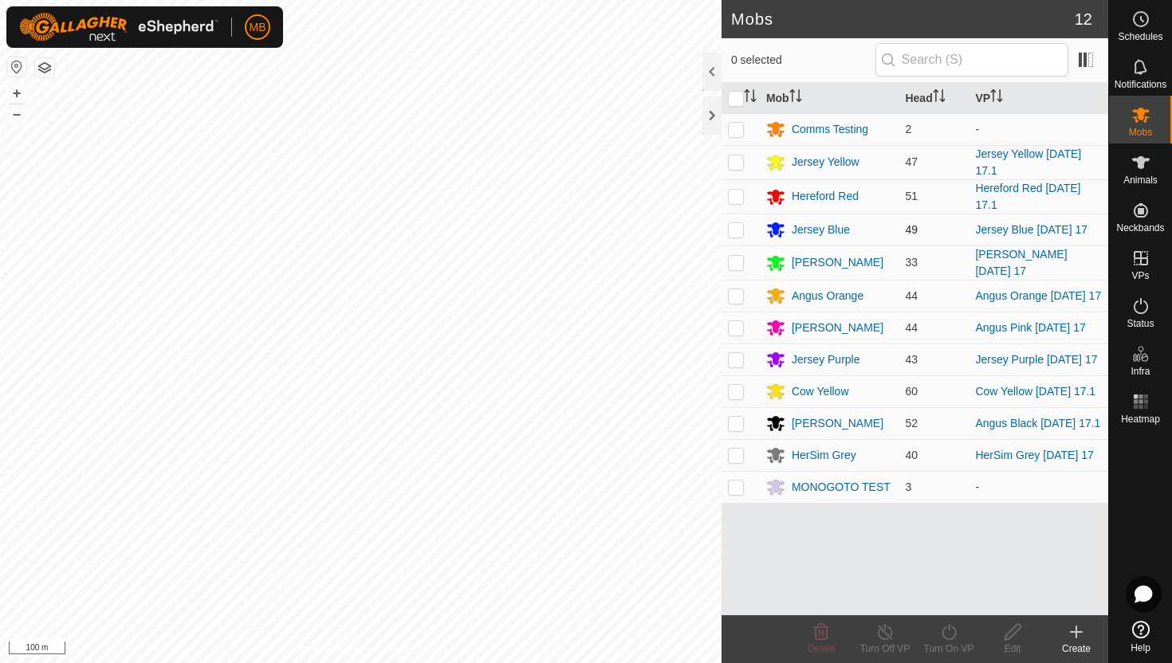
click at [733, 232] on p-checkbox at bounding box center [736, 229] width 16 height 13
checkbox input "true"
click at [953, 632] on icon at bounding box center [949, 632] width 20 height 19
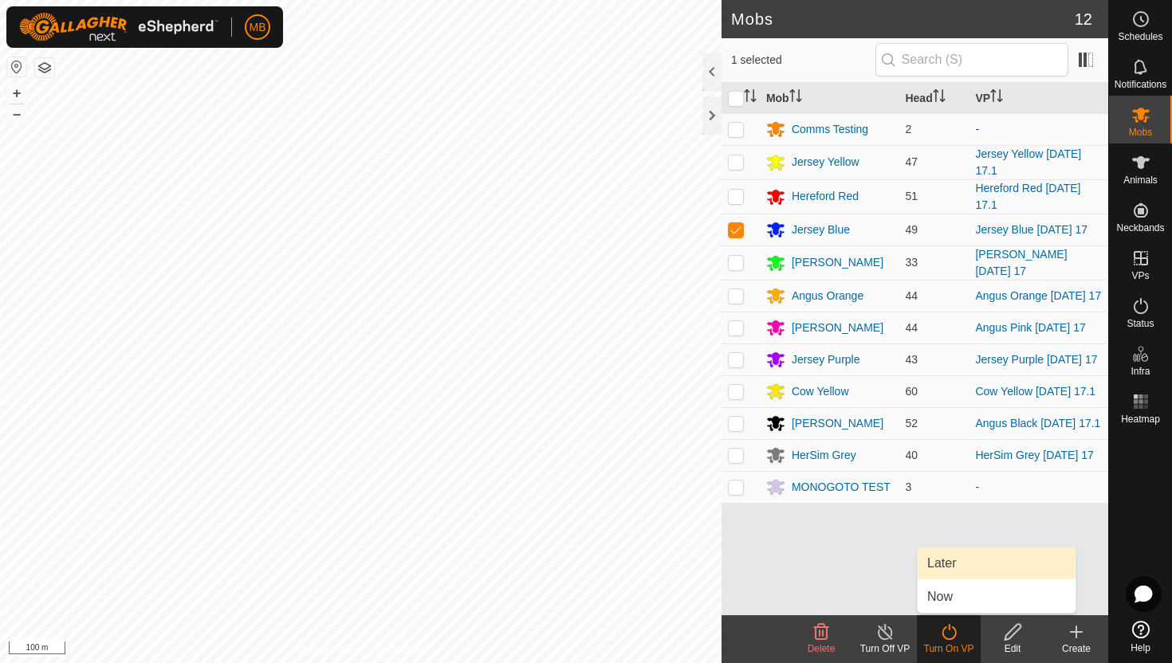
click at [954, 567] on link "Later" at bounding box center [997, 564] width 158 height 32
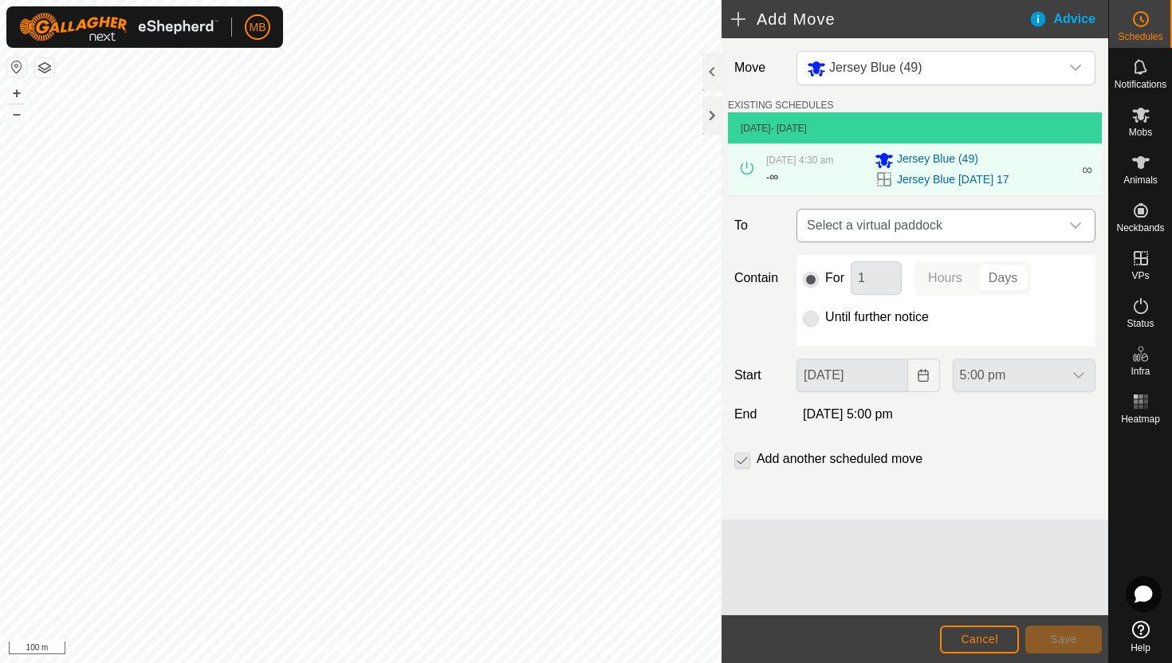
click at [1071, 233] on div "dropdown trigger" at bounding box center [1075, 226] width 32 height 32
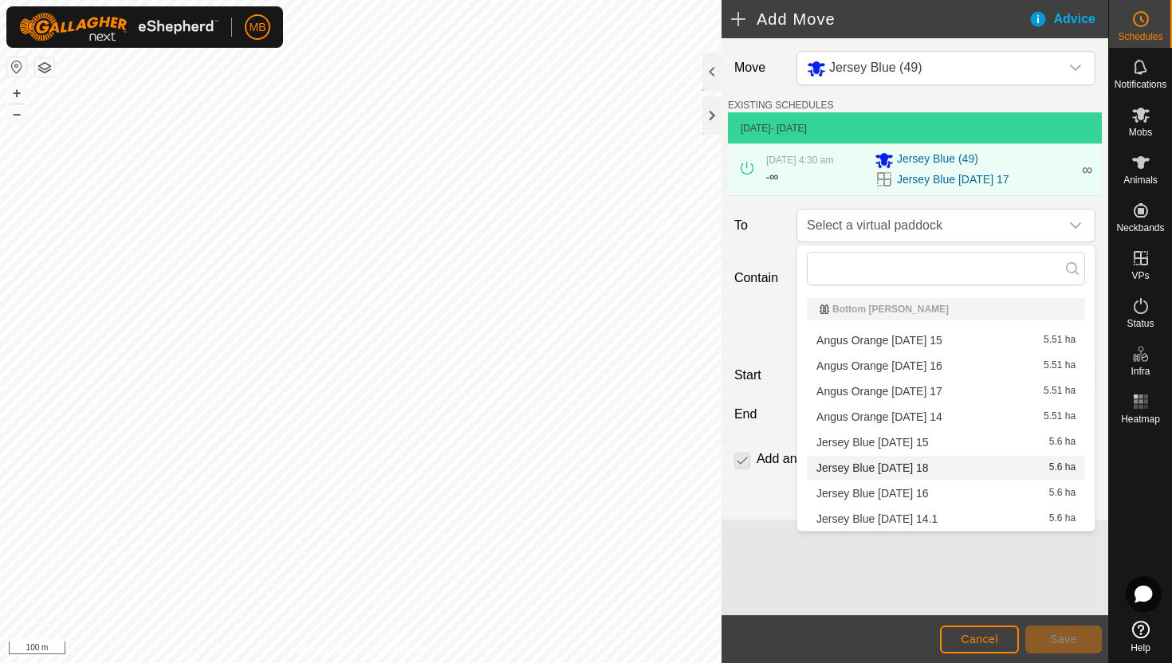
click at [940, 469] on li "Jersey Blue Monday 18 5.6 ha" at bounding box center [946, 468] width 278 height 24
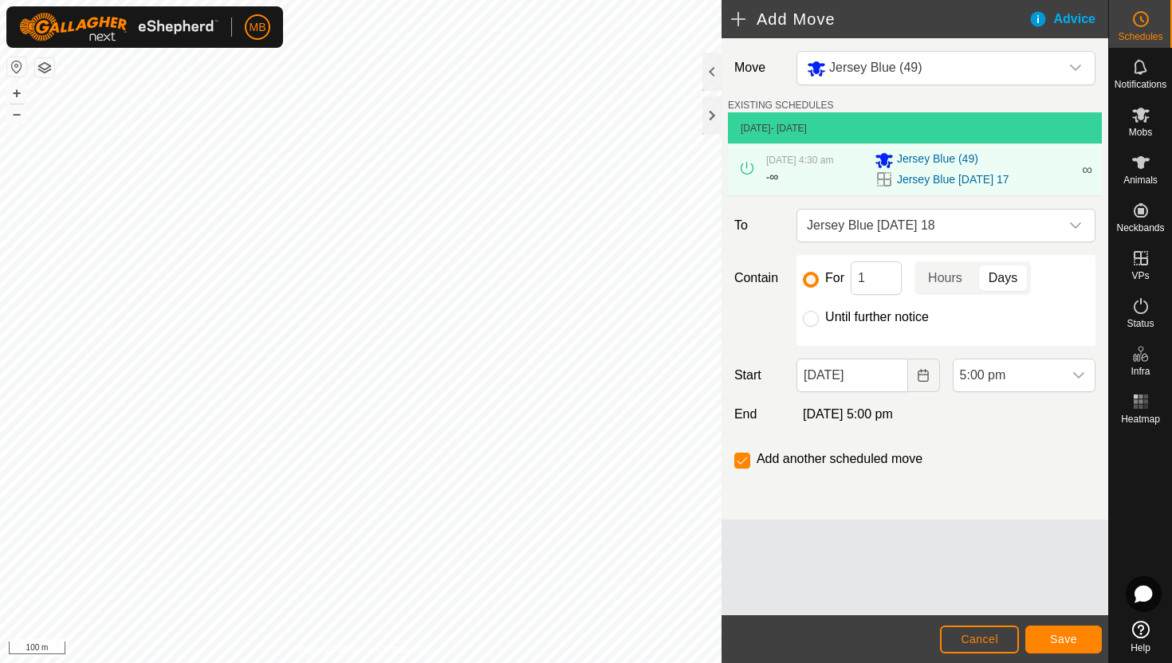
click at [894, 316] on label "Until further notice" at bounding box center [877, 317] width 104 height 13
click at [819, 316] on input "Until further notice" at bounding box center [811, 319] width 16 height 16
radio input "true"
checkbox input "false"
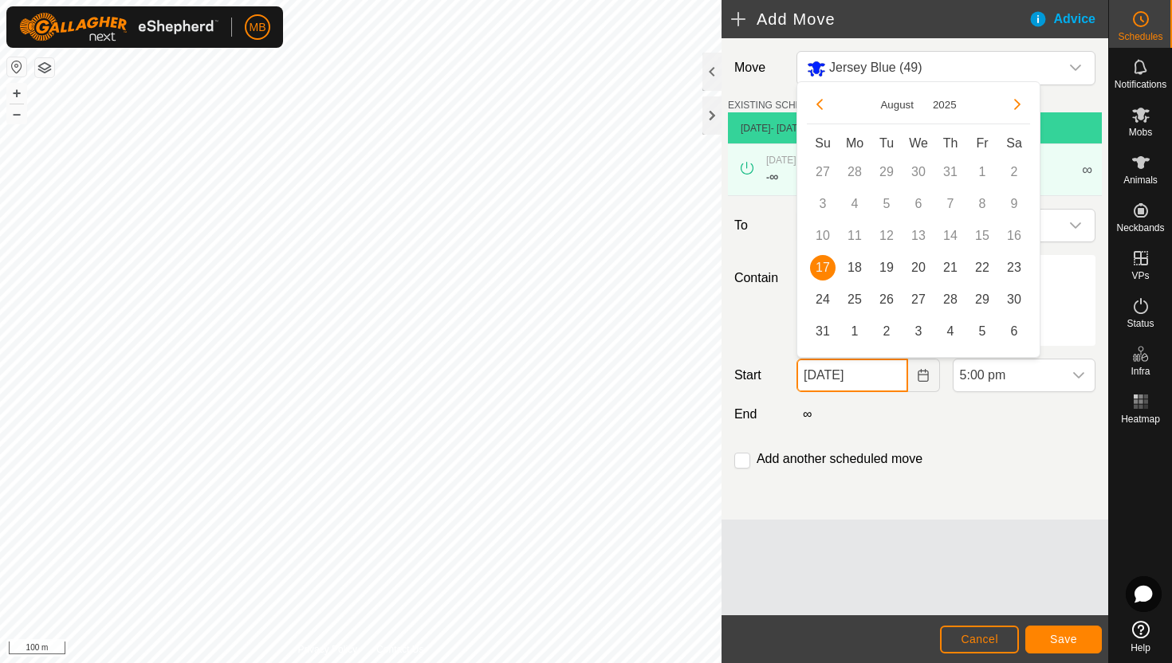
click at [893, 372] on input "17 Aug, 2025" at bounding box center [851, 375] width 111 height 33
click at [856, 270] on span "18" at bounding box center [855, 268] width 26 height 26
type input "18 Aug, 2025"
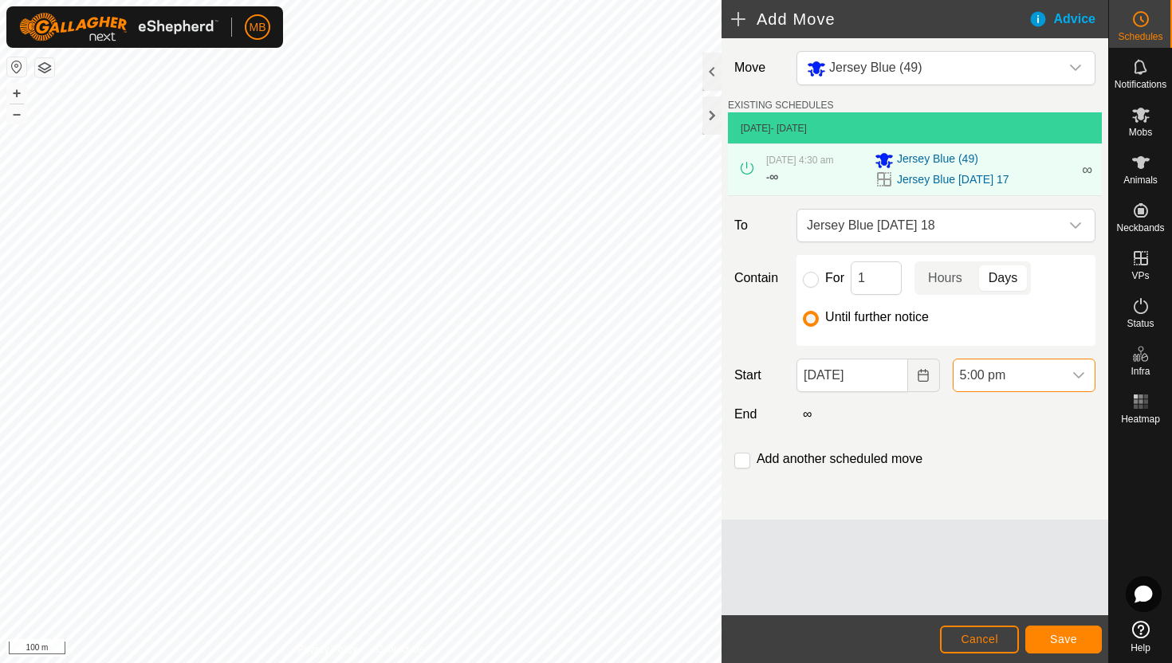
click at [1021, 368] on span "5:00 pm" at bounding box center [1007, 376] width 109 height 32
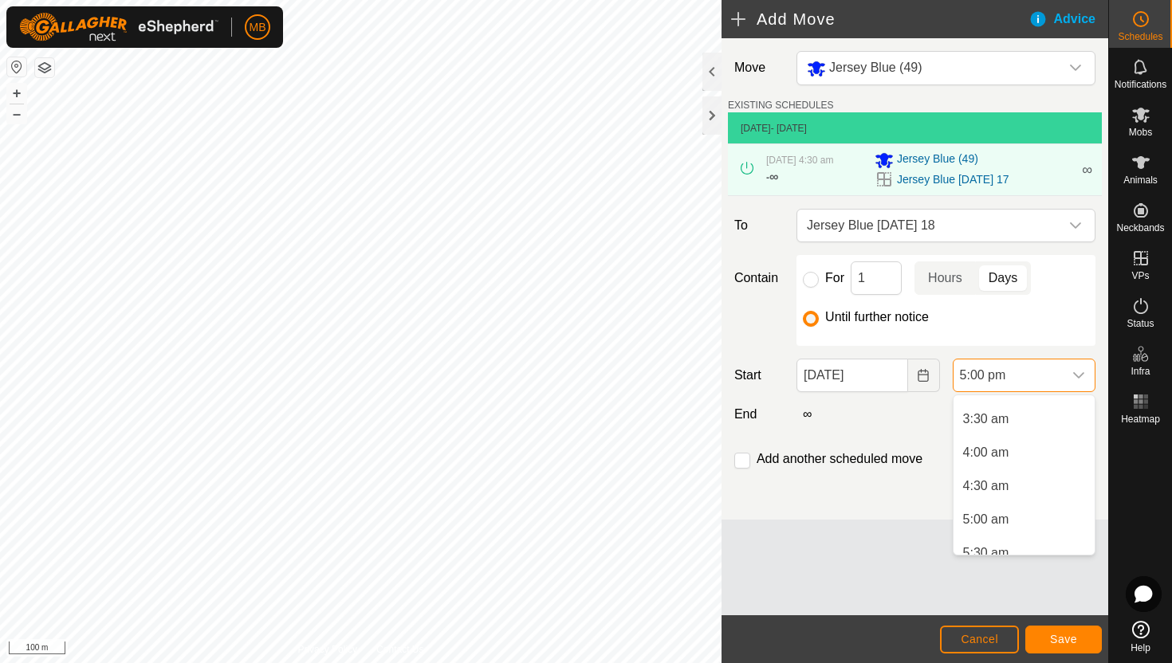
scroll to position [237, 0]
click at [1024, 477] on li "4:30 am" at bounding box center [1023, 476] width 141 height 32
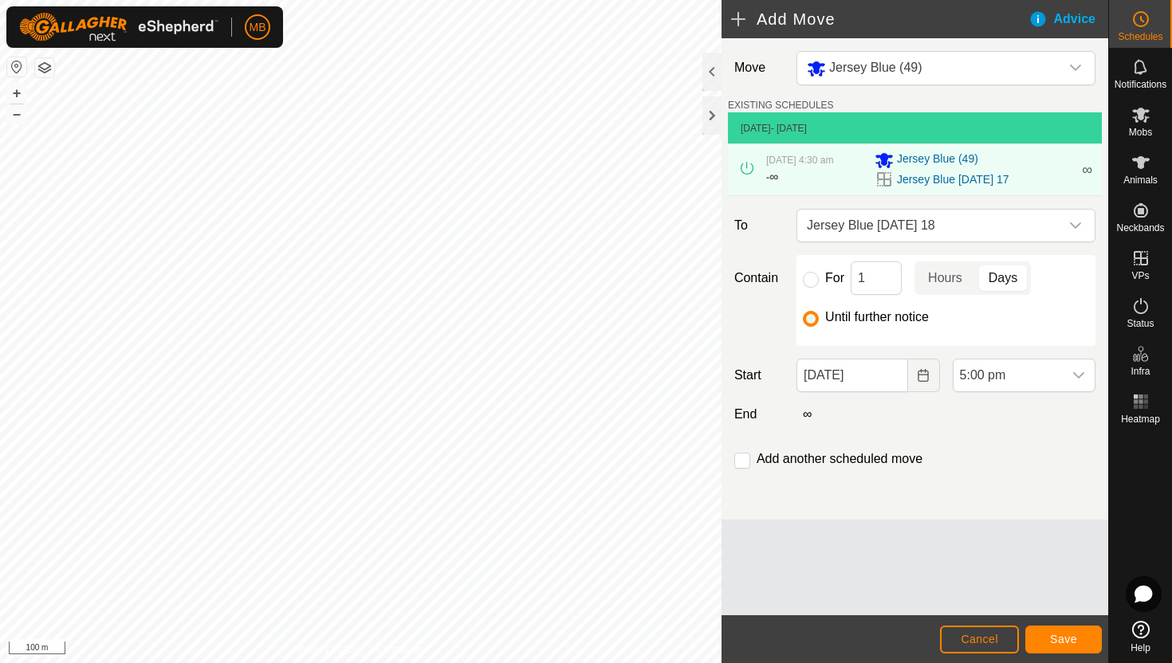
scroll to position [1011, 0]
click at [1084, 641] on button "Save" at bounding box center [1063, 640] width 77 height 28
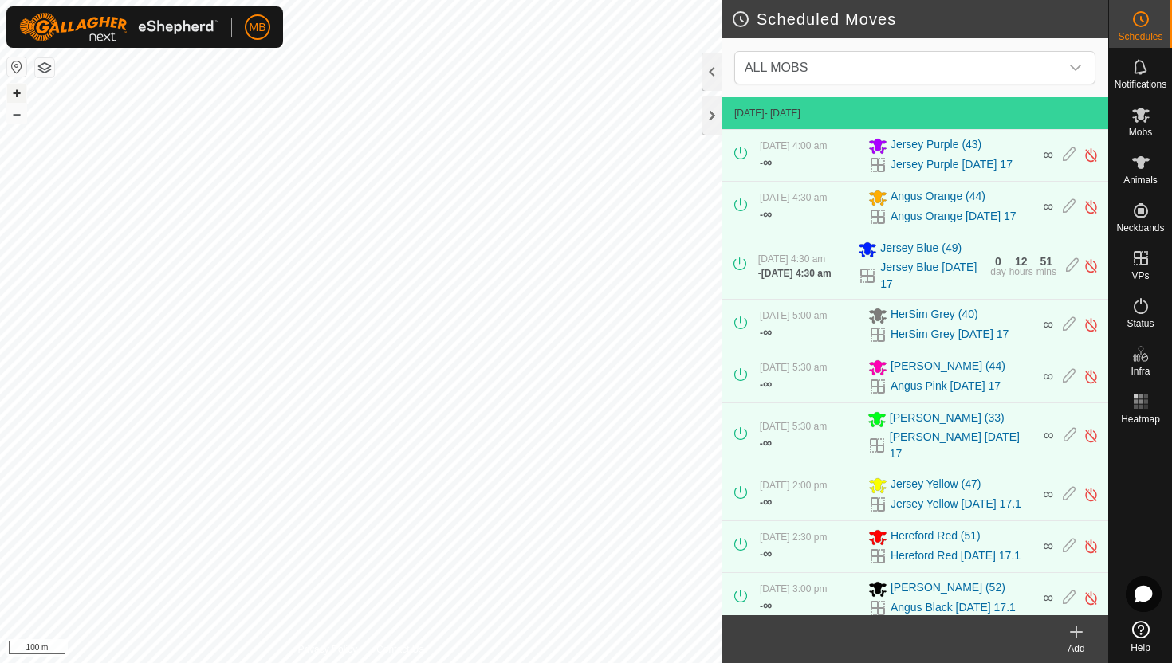
click at [21, 85] on button "+" at bounding box center [16, 93] width 19 height 19
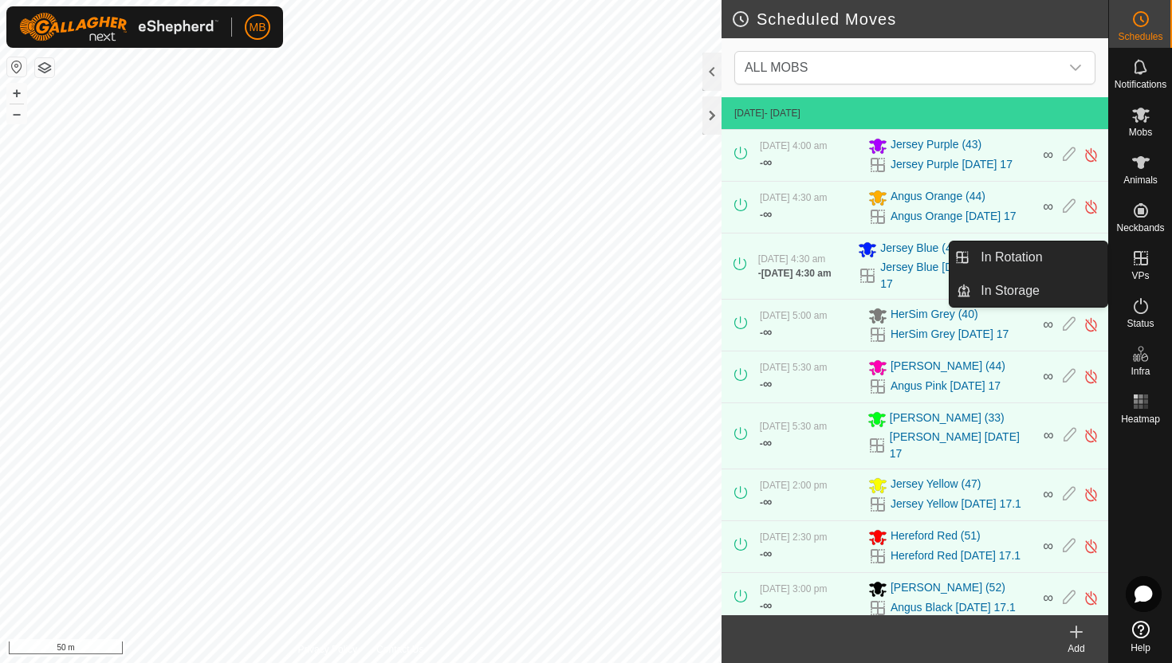
click at [1140, 262] on icon at bounding box center [1141, 258] width 14 height 14
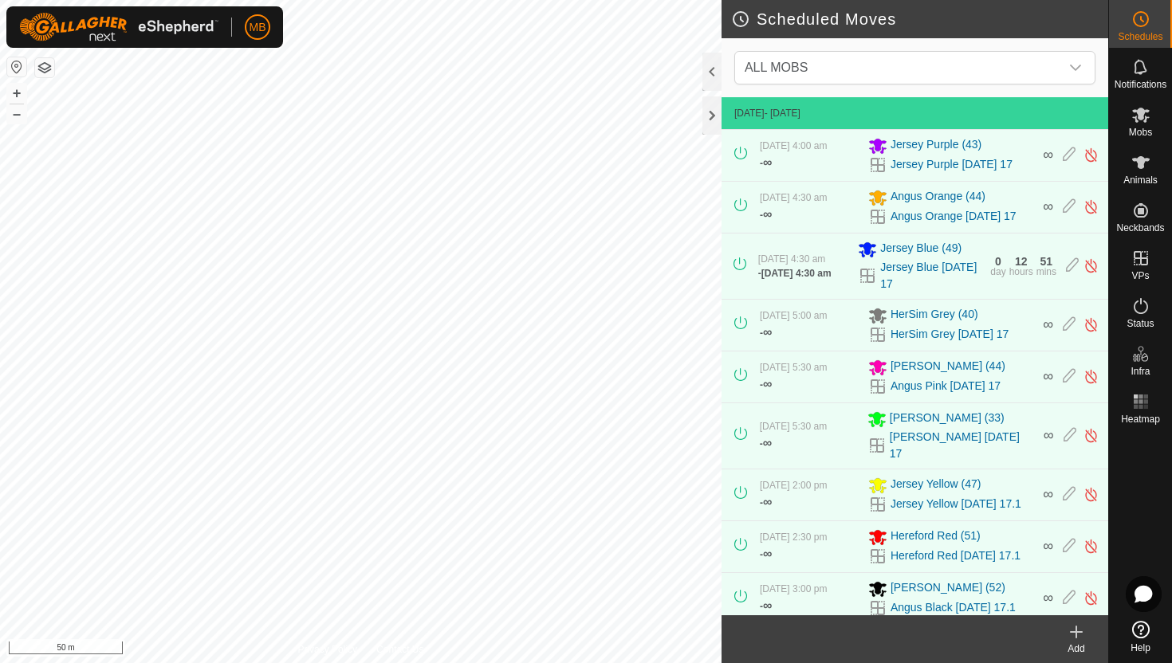
scroll to position [3, 0]
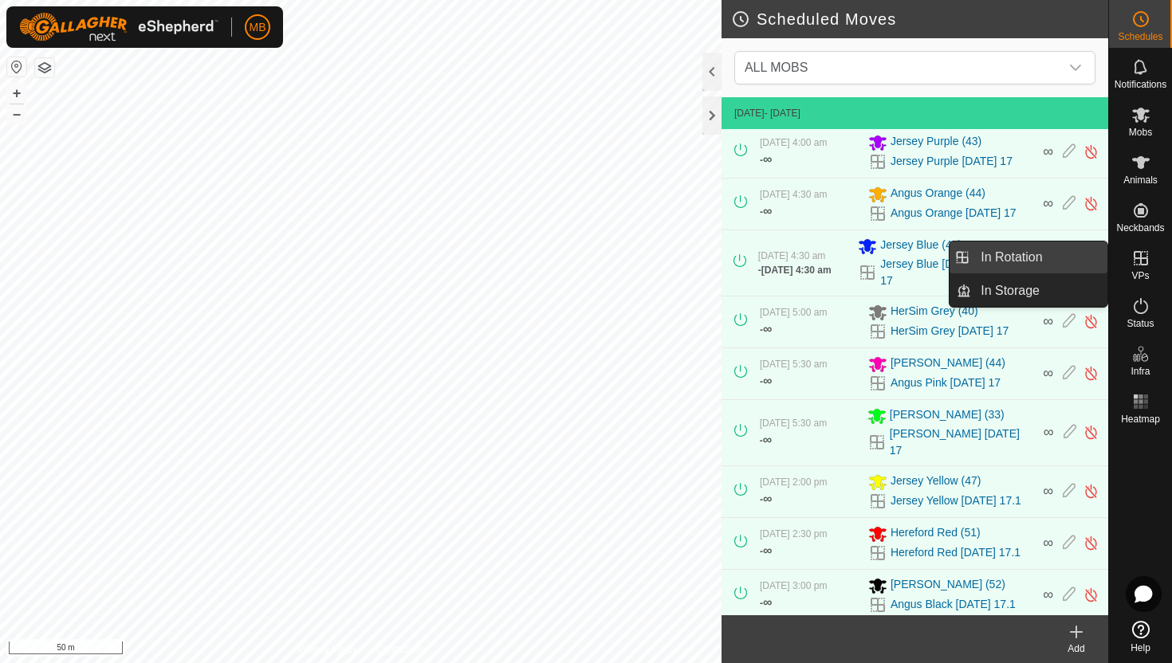
click at [1043, 261] on link "In Rotation" at bounding box center [1039, 258] width 136 height 32
